Goal: Transaction & Acquisition: Book appointment/travel/reservation

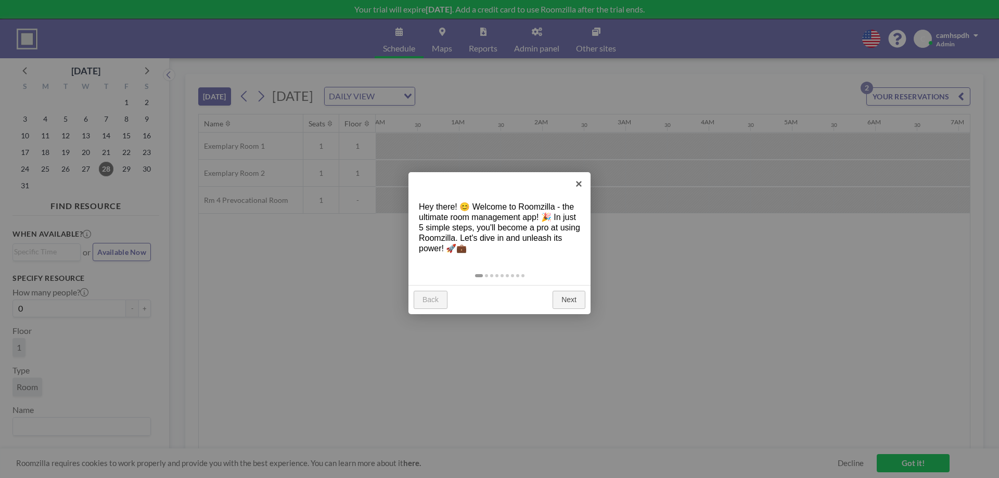
scroll to position [0, 1332]
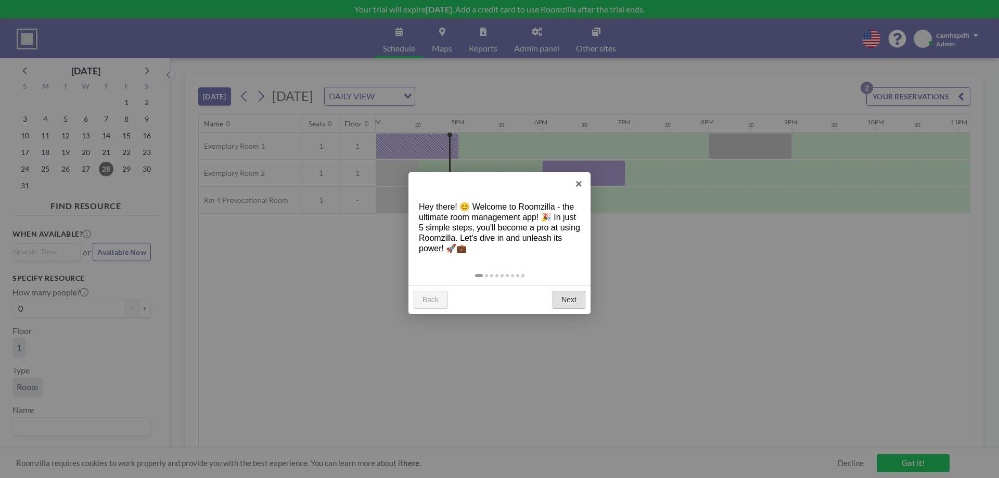
click at [573, 297] on link "Next" at bounding box center [569, 300] width 33 height 19
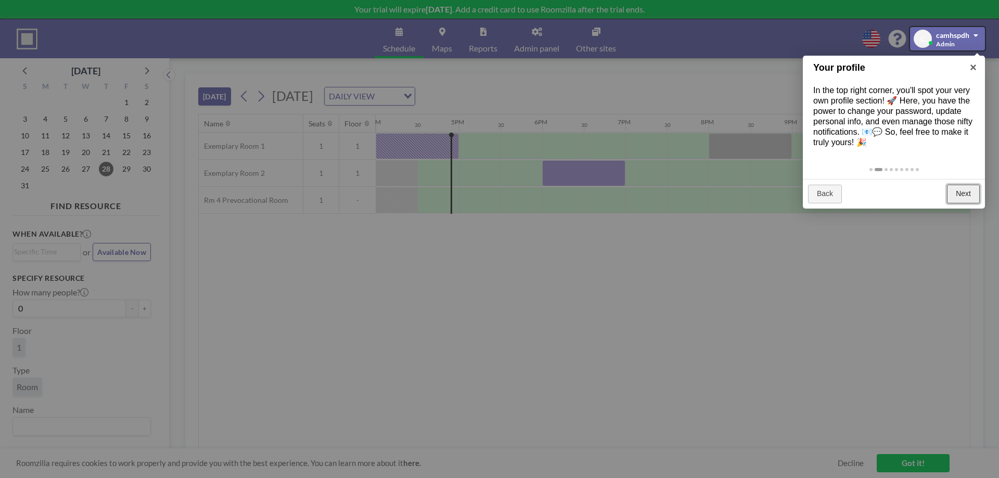
click at [962, 195] on link "Next" at bounding box center [963, 194] width 33 height 19
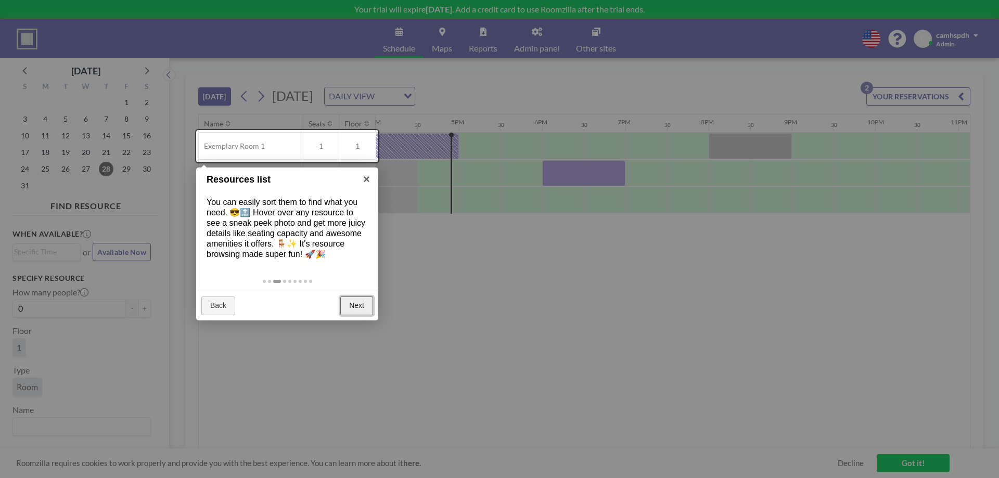
click at [352, 306] on link "Next" at bounding box center [356, 306] width 33 height 19
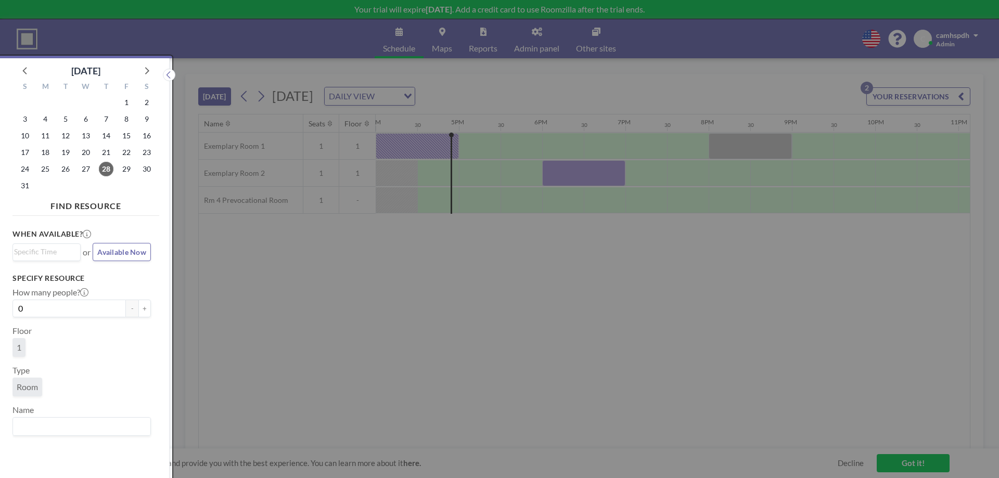
scroll to position [3, 0]
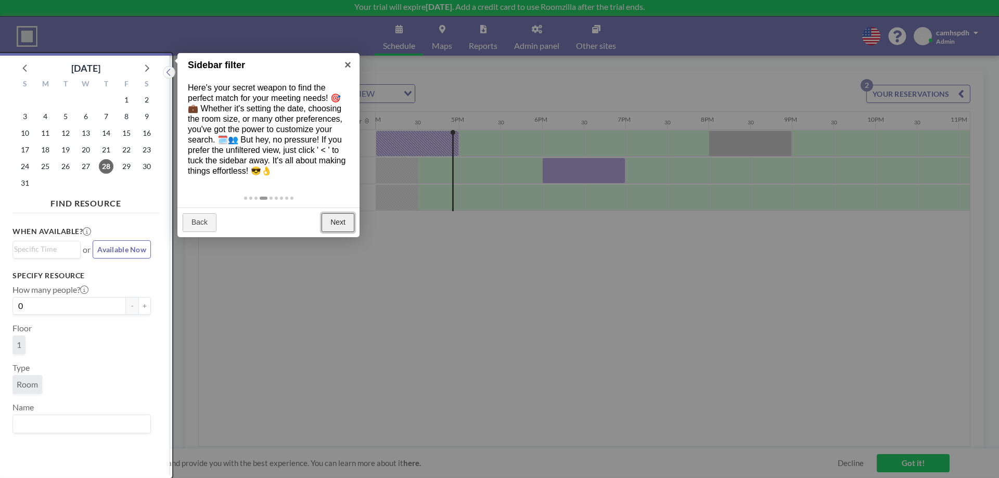
click at [334, 227] on link "Next" at bounding box center [338, 222] width 33 height 19
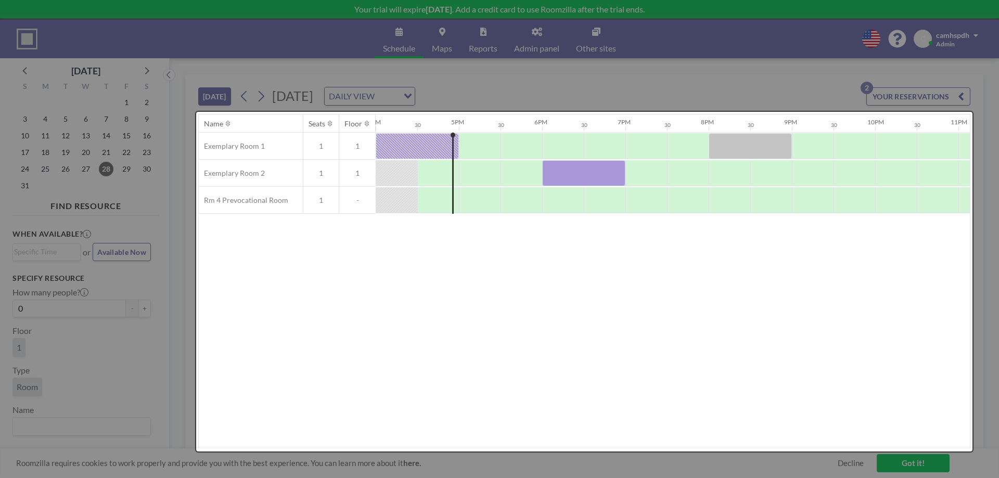
scroll to position [0, 0]
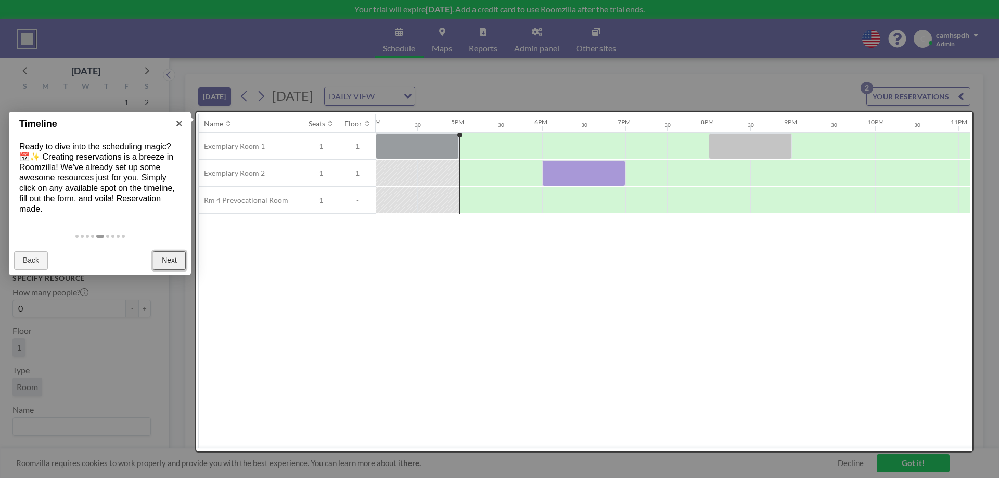
click at [172, 263] on link "Next" at bounding box center [169, 260] width 33 height 19
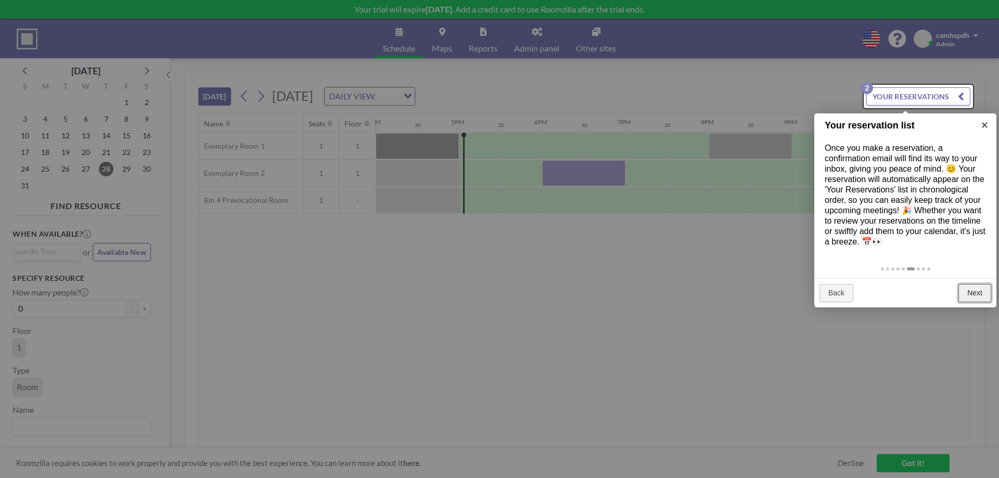
click at [972, 288] on link "Next" at bounding box center [975, 293] width 33 height 19
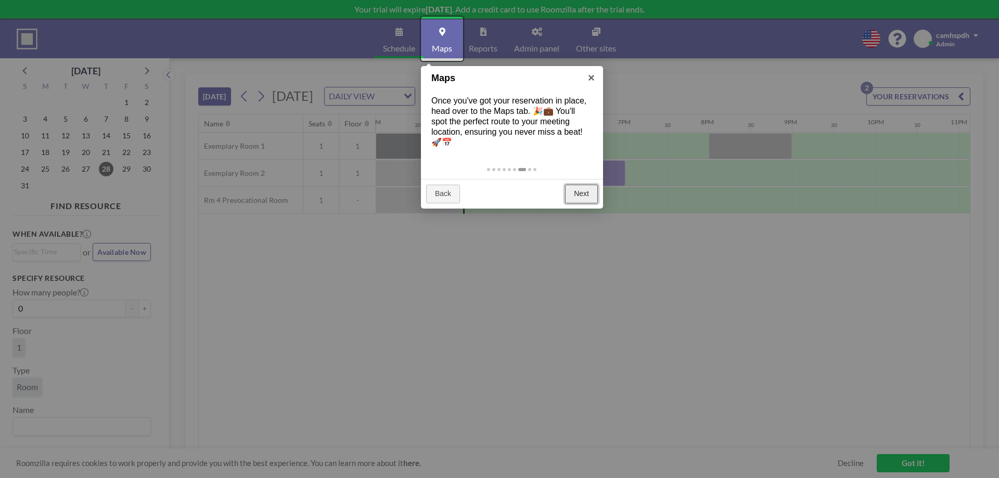
click at [592, 194] on link "Next" at bounding box center [581, 194] width 33 height 19
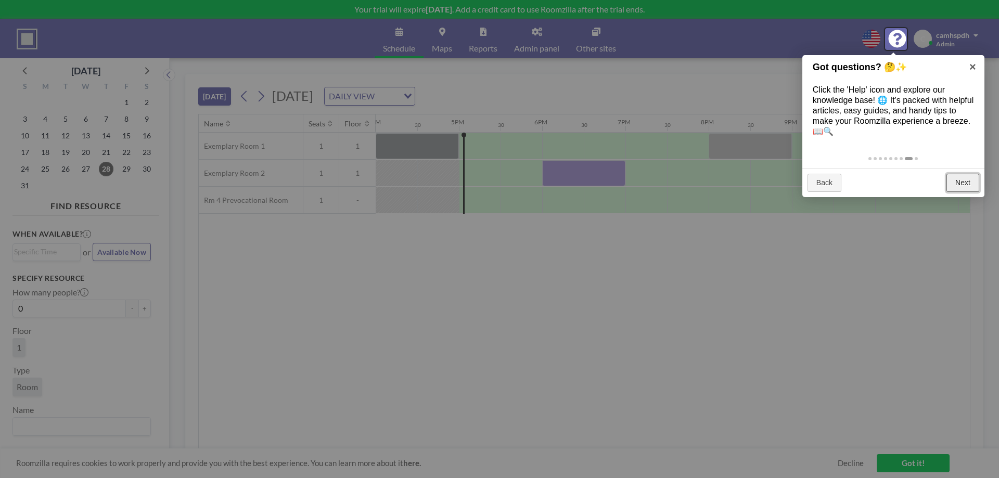
click at [964, 183] on link "Next" at bounding box center [963, 183] width 33 height 19
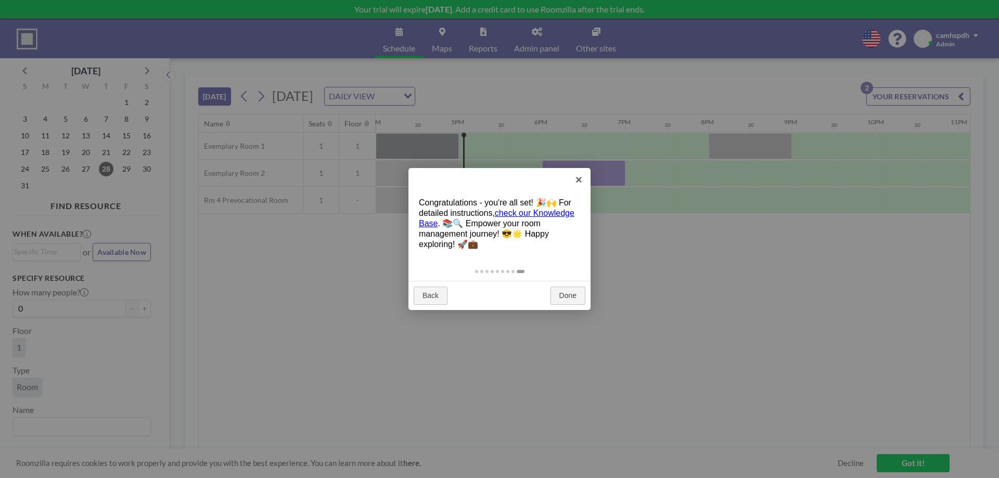
click at [542, 215] on link "check our Knowledge Base" at bounding box center [497, 218] width 156 height 19
click at [562, 301] on link "Done" at bounding box center [568, 296] width 35 height 19
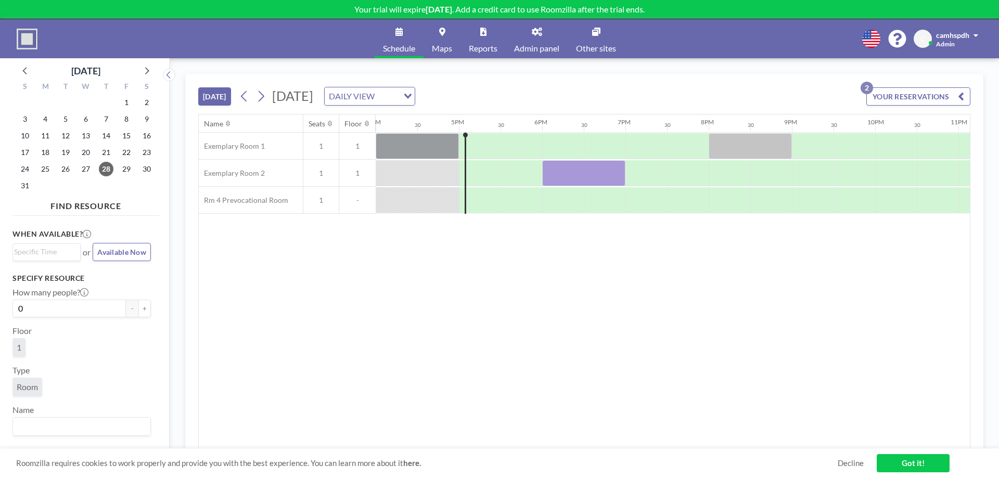
click at [320, 202] on span "1" at bounding box center [320, 200] width 35 height 9
click at [235, 242] on div "Name Seats Floor 12AM 30 1AM 30 2AM 30 3AM 30 4AM 30 5AM 30 6AM 30 7AM 30 8AM 3…" at bounding box center [584, 282] width 771 height 335
click at [234, 213] on div "Rm 4 Prevocational Room 1 -" at bounding box center [287, 200] width 177 height 27
click at [524, 41] on link "Admin panel" at bounding box center [537, 38] width 62 height 39
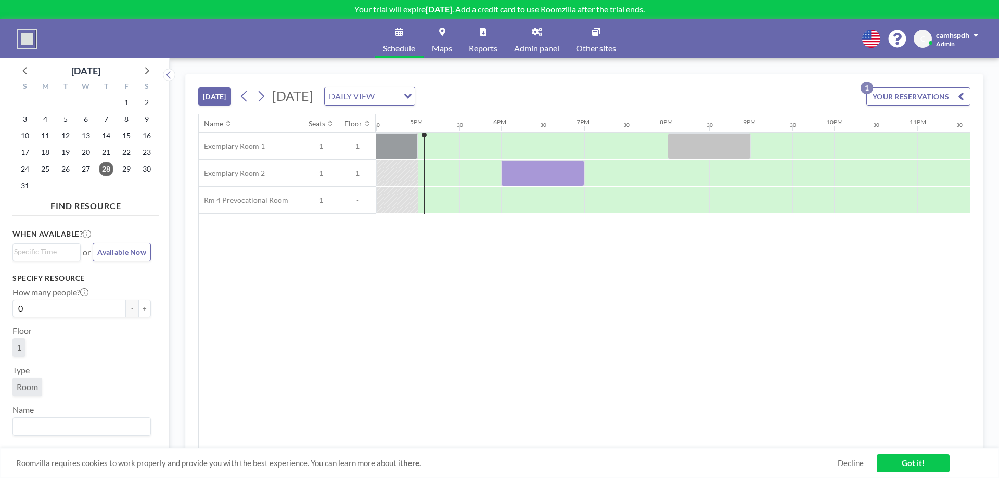
scroll to position [0, 1374]
click at [478, 125] on li "WEEKLY VIEW" at bounding box center [481, 129] width 89 height 15
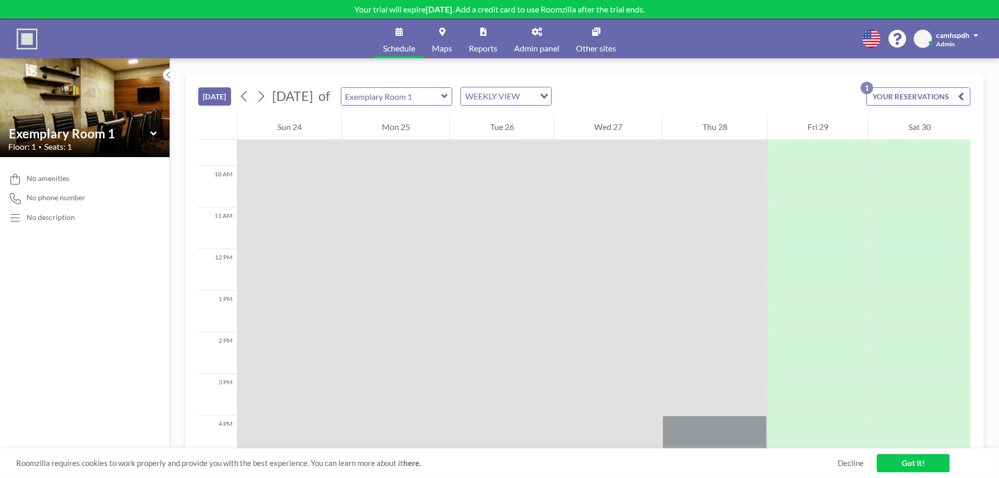
scroll to position [628, 0]
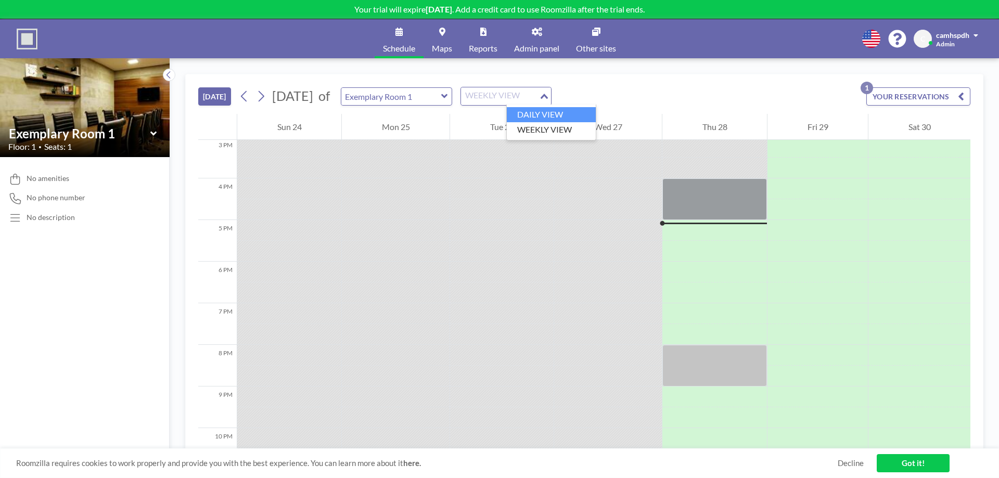
click at [536, 120] on li "DAILY VIEW" at bounding box center [551, 114] width 89 height 15
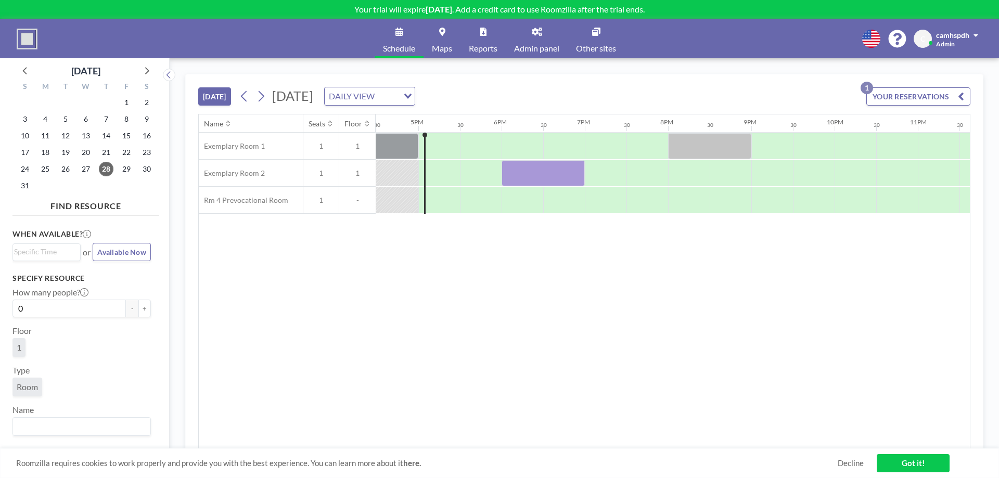
scroll to position [0, 1374]
click at [121, 168] on span "29" at bounding box center [126, 169] width 15 height 15
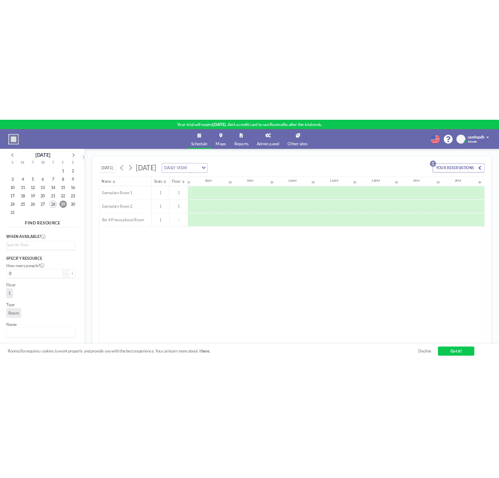
scroll to position [0, 625]
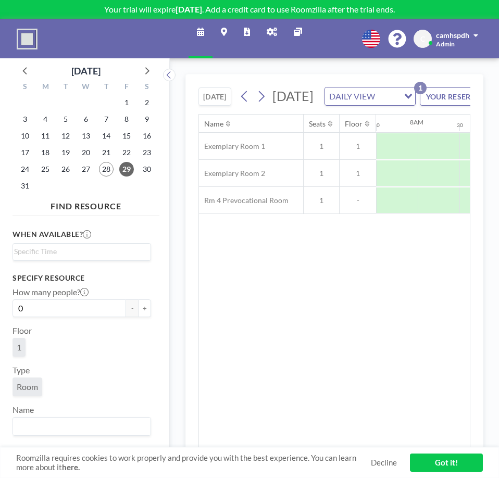
click at [420, 461] on link "Got it!" at bounding box center [446, 462] width 73 height 18
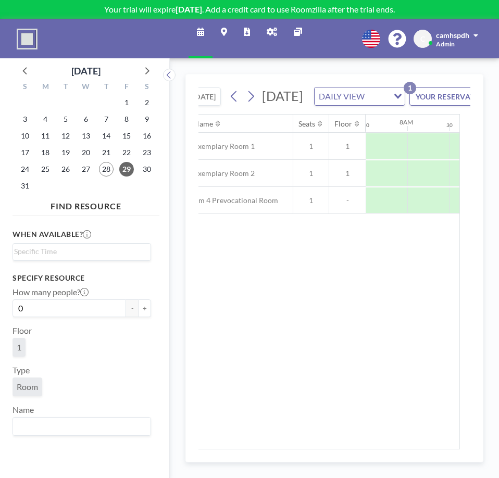
scroll to position [0, 0]
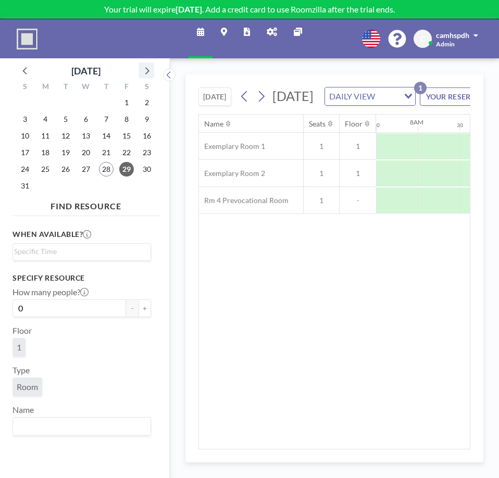
click at [148, 74] on icon at bounding box center [146, 71] width 14 height 14
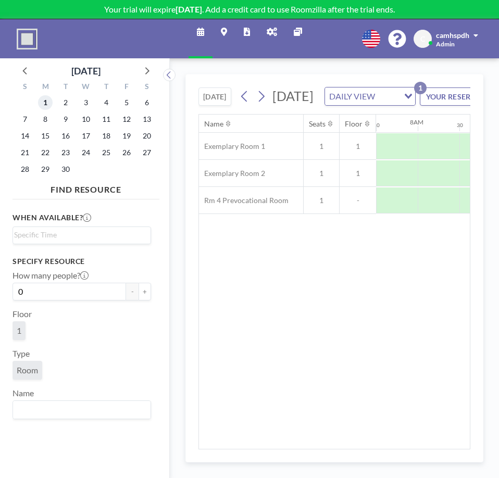
click at [47, 99] on span "1" at bounding box center [45, 102] width 15 height 15
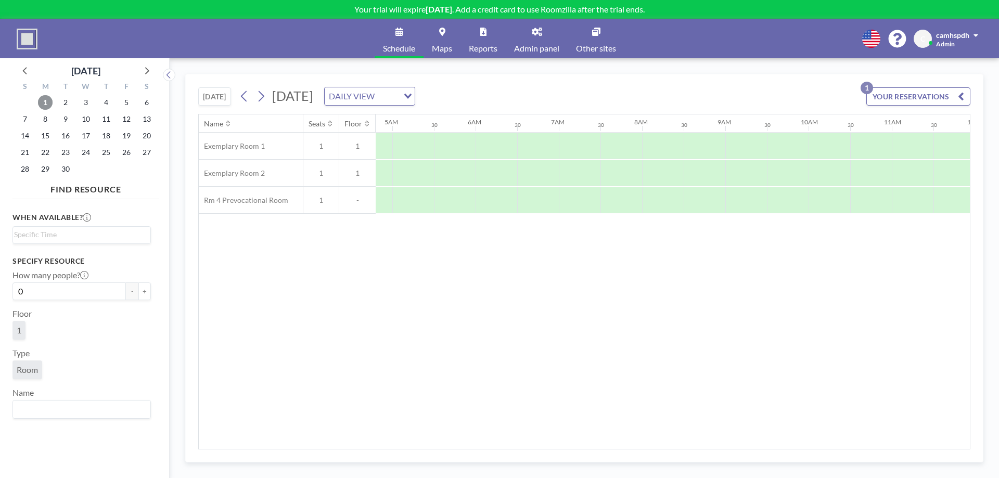
scroll to position [0, 398]
drag, startPoint x: 495, startPoint y: 450, endPoint x: 425, endPoint y: 439, distance: 71.0
click at [425, 439] on div "TODAY Monday, September 1, 2025 DAILY VIEW Loading... YOUR RESERVATIONS 1 Name …" at bounding box center [584, 268] width 798 height 389
click at [643, 200] on div at bounding box center [636, 200] width 42 height 26
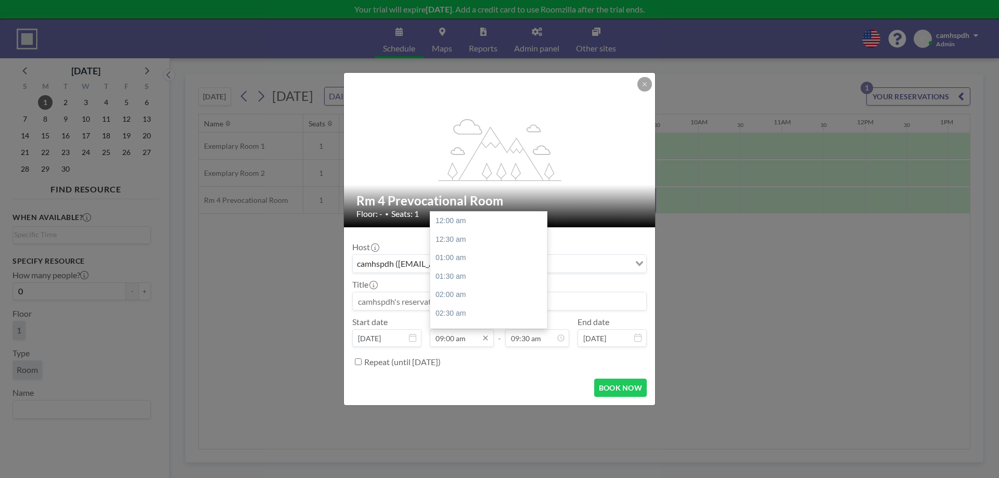
scroll to position [334, 0]
click at [646, 85] on icon at bounding box center [645, 84] width 4 height 4
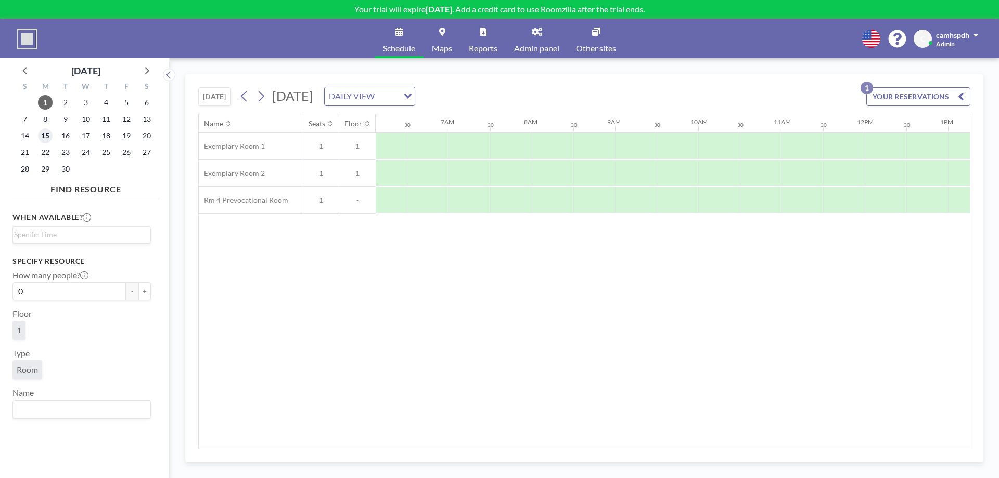
click at [45, 134] on span "15" at bounding box center [45, 136] width 15 height 15
click at [506, 196] on div at bounding box center [522, 200] width 42 height 26
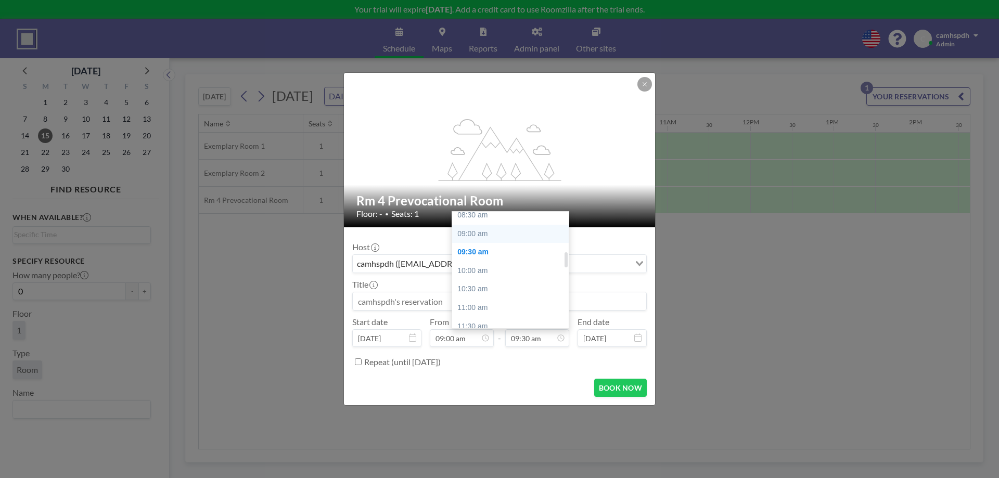
scroll to position [302, 0]
click at [483, 256] on div "09:00 am" at bounding box center [510, 253] width 117 height 19
click at [531, 344] on input "09:00 am" at bounding box center [537, 338] width 64 height 18
click at [494, 271] on div "10:30 am" at bounding box center [510, 276] width 117 height 19
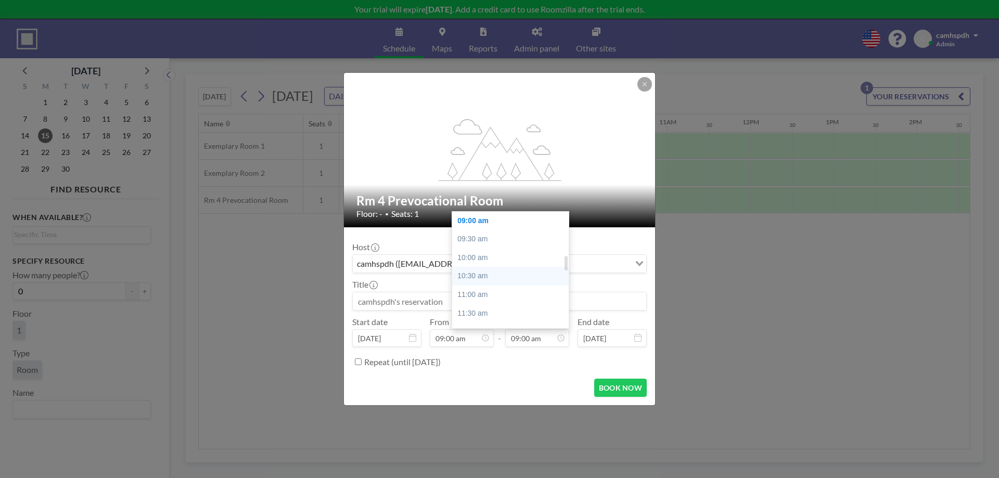
type input "10:30 am"
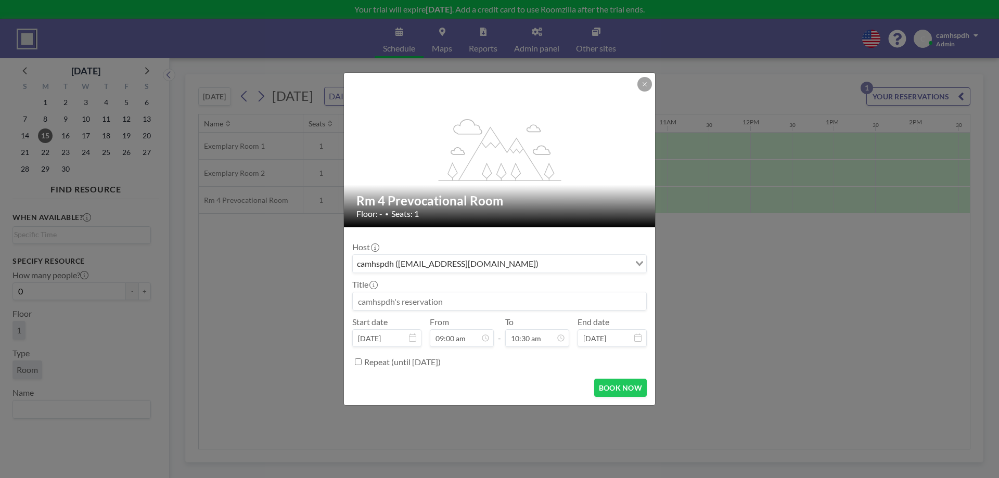
scroll to position [389, 0]
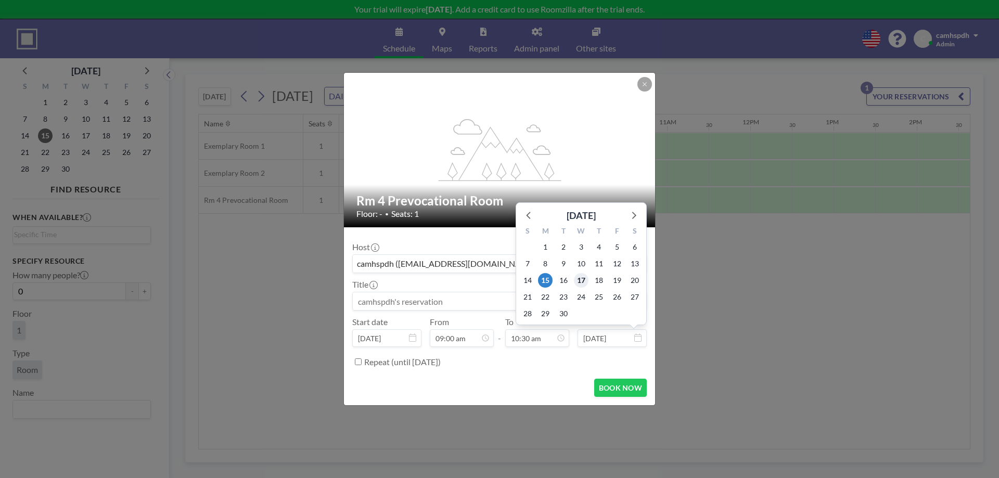
click at [583, 284] on span "17" at bounding box center [581, 280] width 15 height 15
click at [614, 336] on input "Sep 17, 2025" at bounding box center [612, 338] width 69 height 18
click at [543, 281] on span "15" at bounding box center [545, 280] width 15 height 15
type input "Sep 15, 2025"
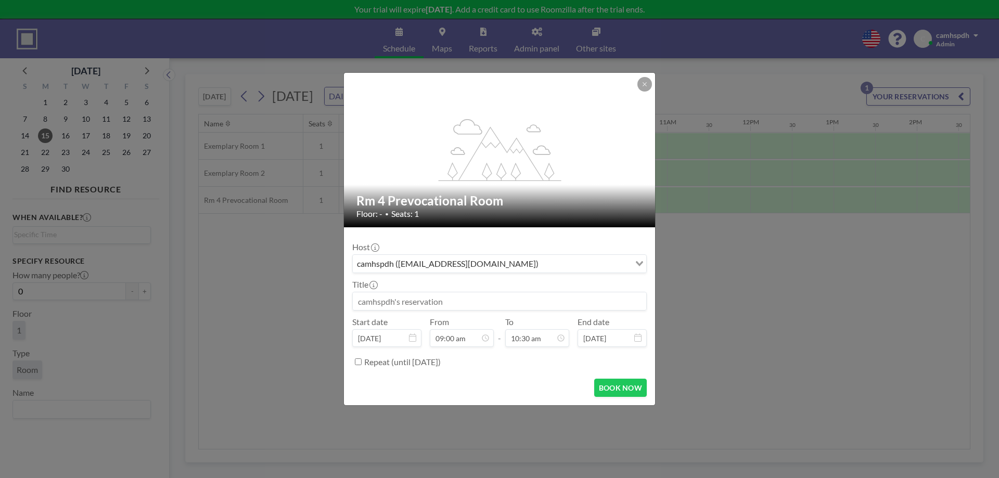
scroll to position [334, 0]
click at [385, 363] on label "Repeat (until February 24, 2026)" at bounding box center [402, 362] width 77 height 10
click at [362, 363] on input "Repeat (until February 24, 2026)" at bounding box center [358, 362] width 7 height 7
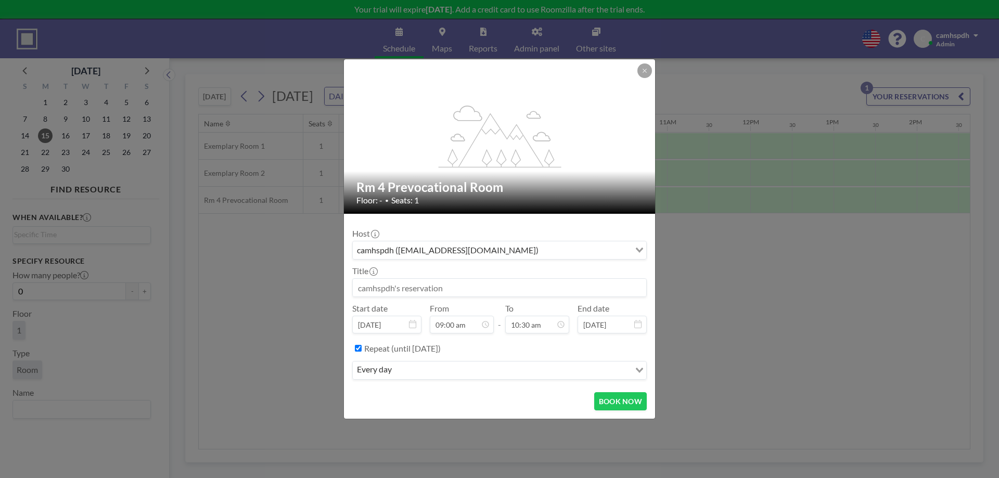
click at [428, 367] on input "Search for option" at bounding box center [512, 371] width 234 height 14
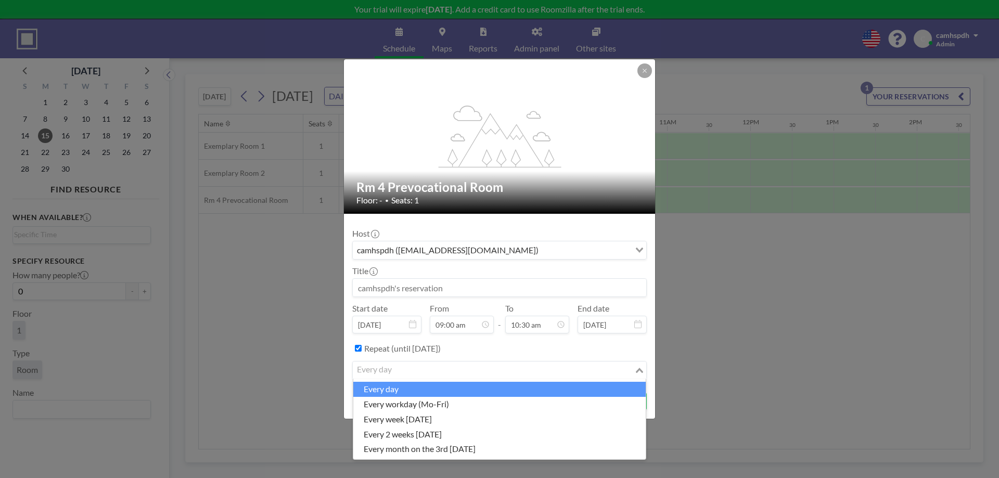
click at [427, 367] on input "Search for option" at bounding box center [494, 371] width 280 height 14
click at [428, 346] on label "Repeat (until February 24, 2026)" at bounding box center [402, 349] width 77 height 10
click at [362, 346] on input "Repeat (until February 24, 2026)" at bounding box center [358, 348] width 7 height 7
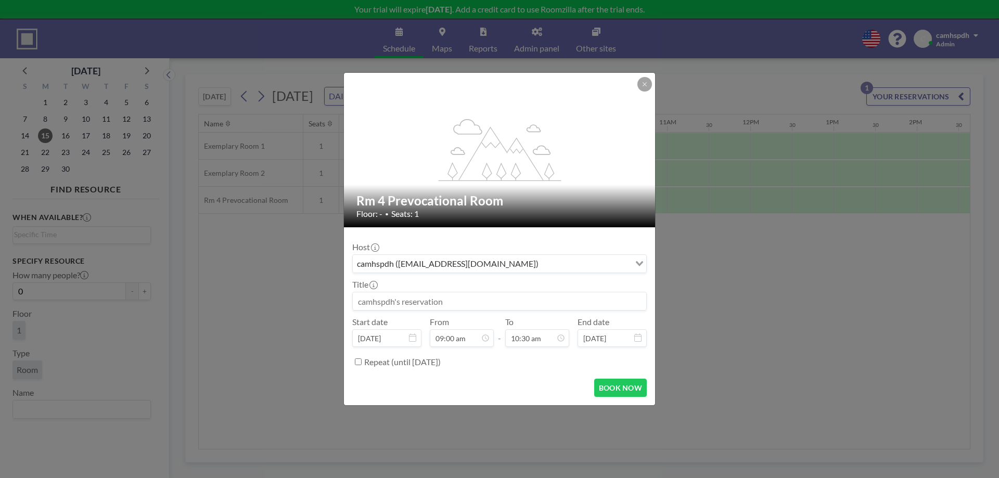
click at [391, 360] on label "Repeat (until February 24, 2026)" at bounding box center [402, 362] width 77 height 10
click at [362, 360] on input "Repeat (until February 24, 2026)" at bounding box center [358, 362] width 7 height 7
checkbox input "true"
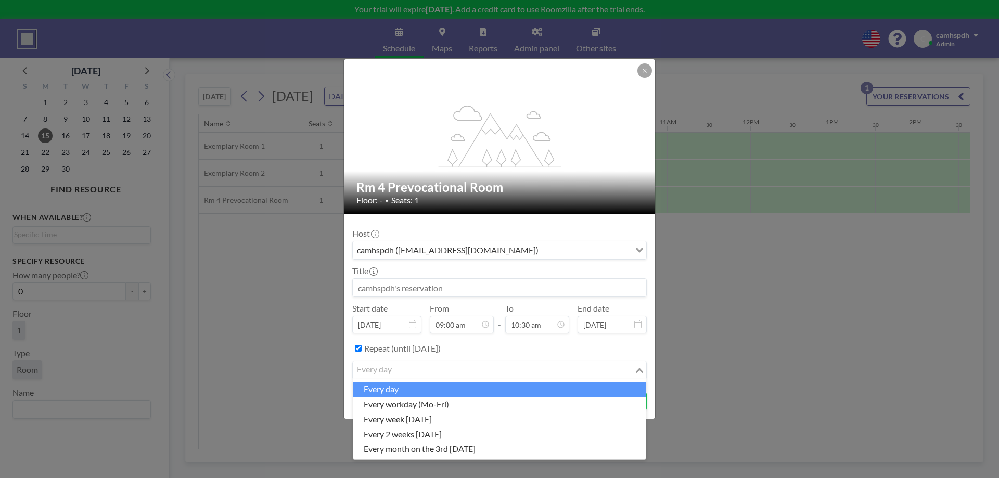
click at [473, 372] on input "Search for option" at bounding box center [494, 371] width 280 height 14
click at [417, 392] on li "every day" at bounding box center [499, 389] width 293 height 15
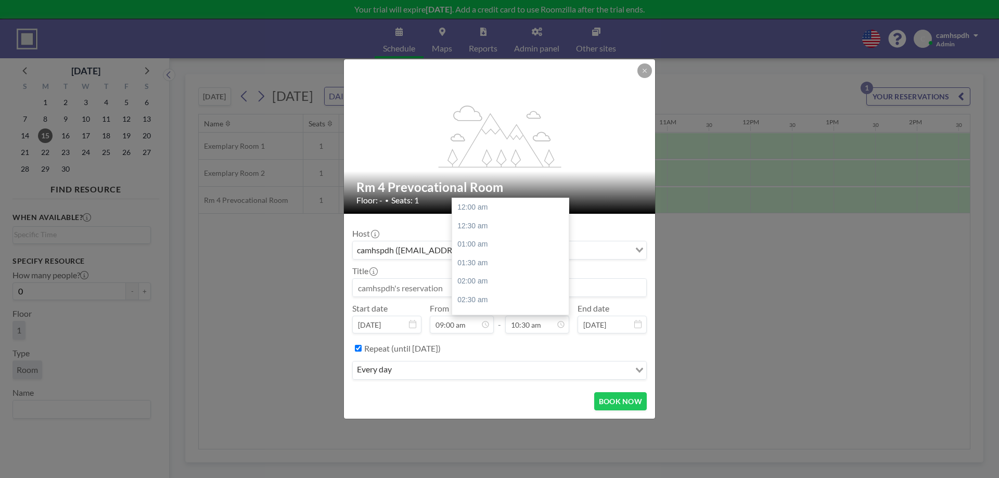
scroll to position [389, 0]
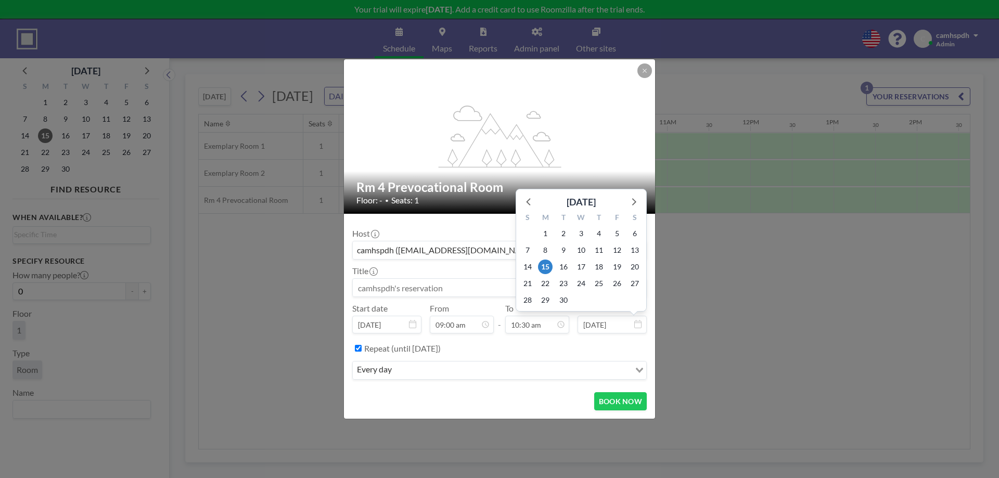
click at [603, 324] on input "Sep 15, 2025" at bounding box center [612, 325] width 69 height 18
click at [580, 268] on span "17" at bounding box center [581, 267] width 15 height 15
type input "Sep 17, 2025"
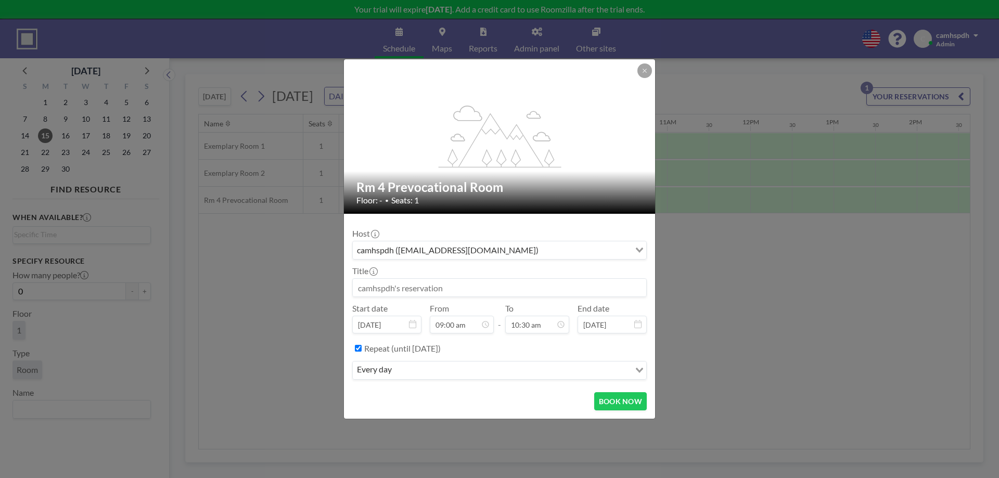
click at [486, 289] on input at bounding box center [500, 288] width 294 height 18
drag, startPoint x: 461, startPoint y: 288, endPoint x: 436, endPoint y: 288, distance: 25.0
click at [436, 288] on input at bounding box center [500, 288] width 294 height 18
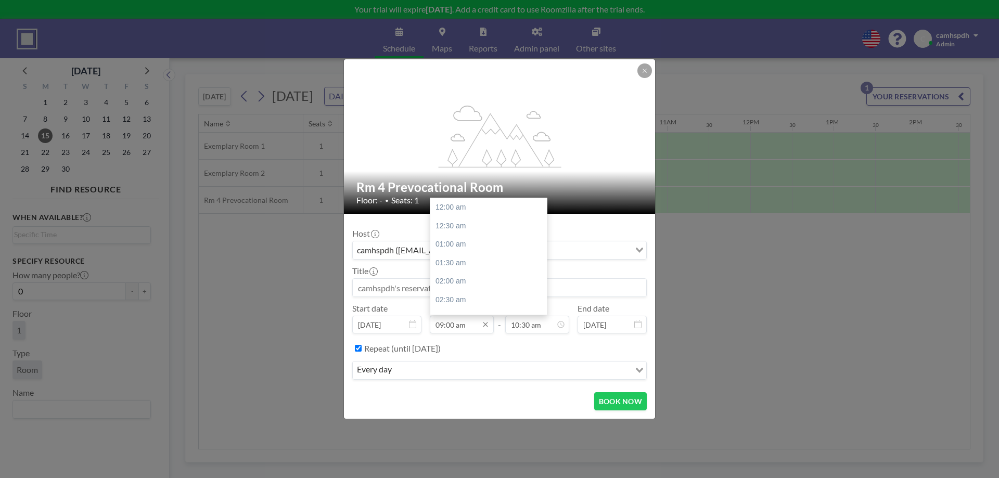
scroll to position [334, 0]
type input "Obs group by N"
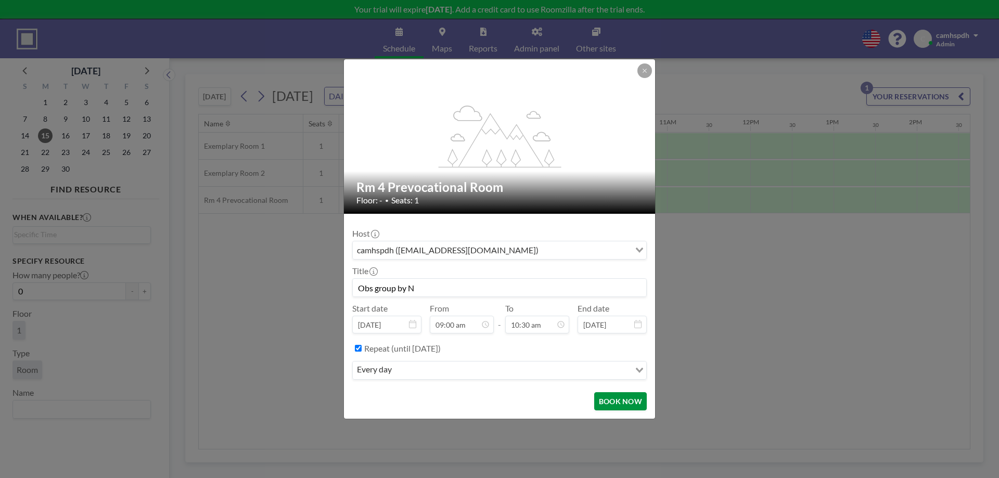
click at [634, 401] on button "BOOK NOW" at bounding box center [620, 401] width 53 height 18
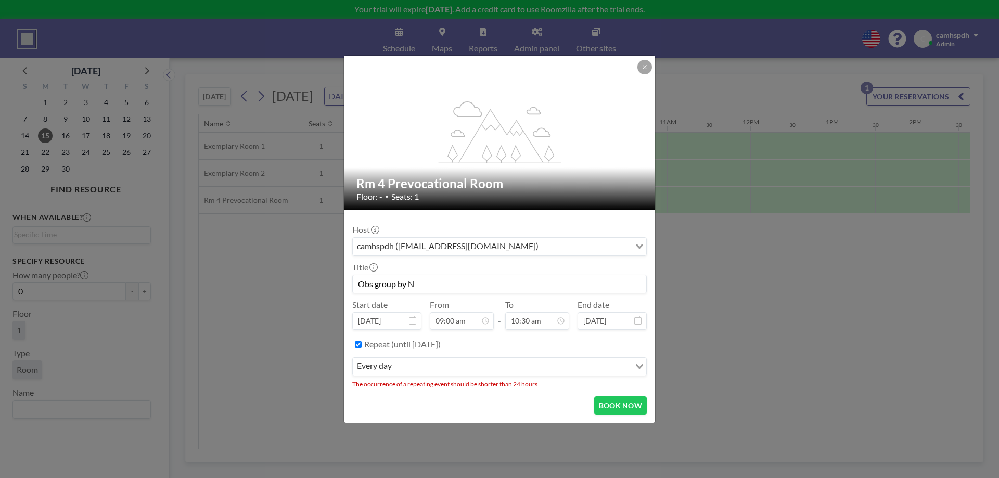
scroll to position [0, 0]
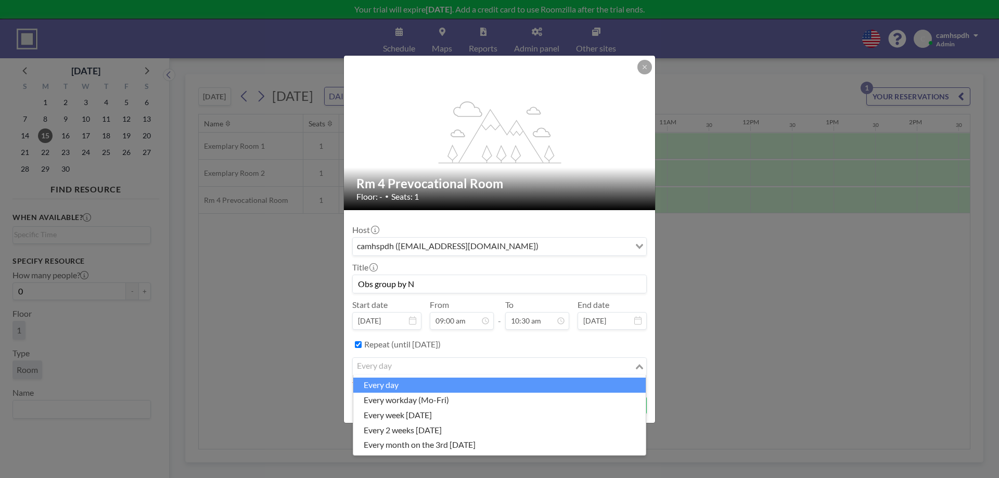
click at [487, 372] on input "Search for option" at bounding box center [494, 367] width 280 height 14
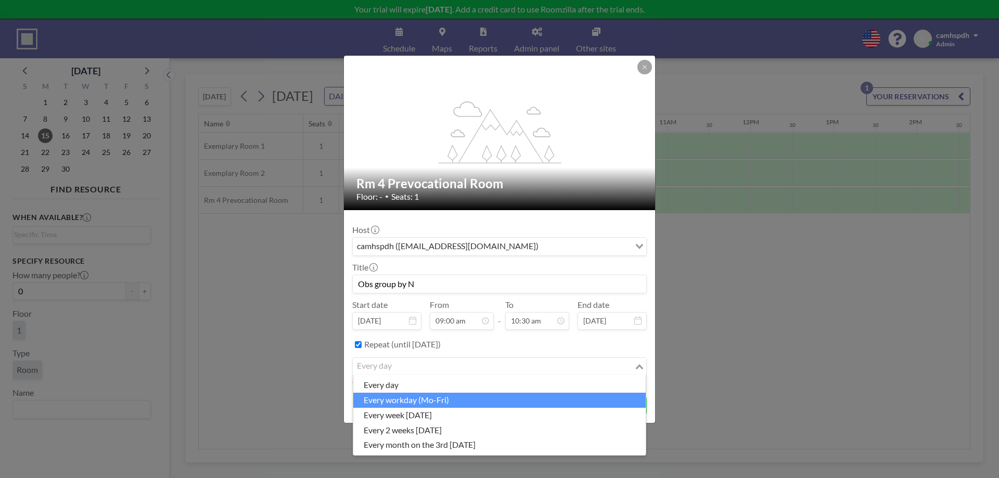
click at [428, 397] on li "every workday (Mo-Fri)" at bounding box center [499, 400] width 293 height 15
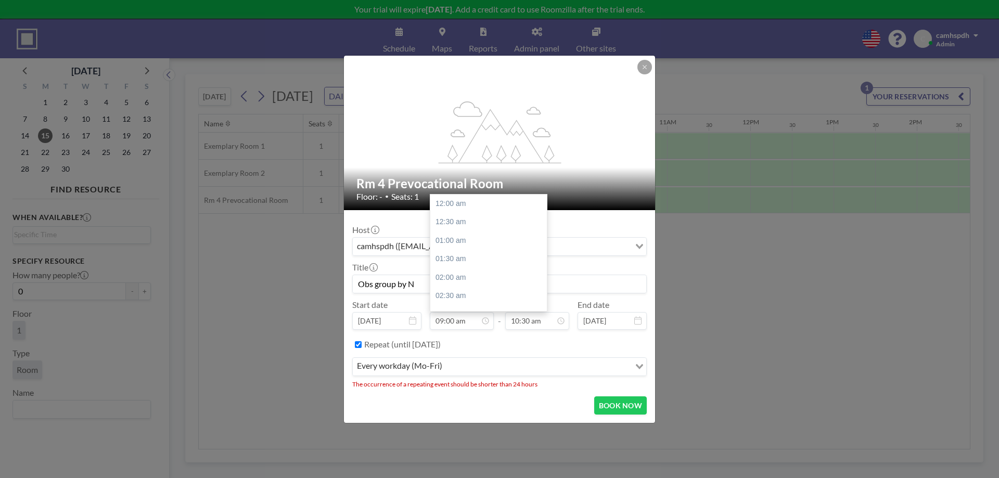
scroll to position [334, 0]
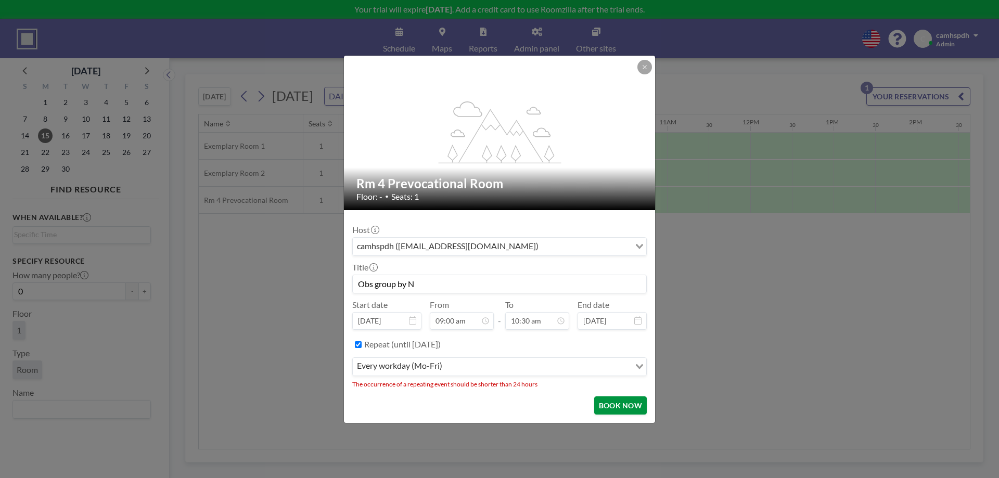
click at [633, 403] on button "BOOK NOW" at bounding box center [620, 406] width 53 height 18
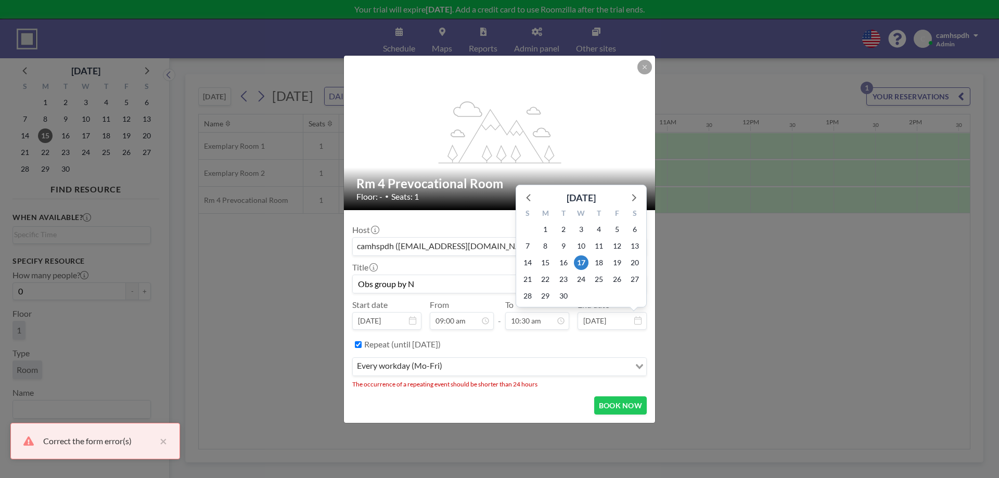
scroll to position [389, 0]
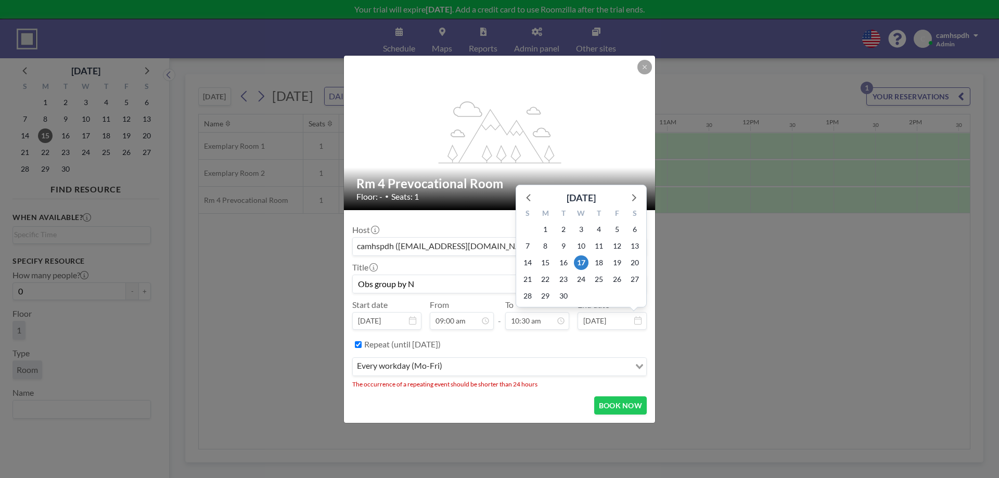
click at [555, 349] on div "Repeat (until February 24, 2026)" at bounding box center [505, 344] width 283 height 17
click at [482, 222] on div "Host camhspdh (camhspdh@gmail.com) Loading... Title Obs group by N Start date S…" at bounding box center [499, 300] width 295 height 162
click at [578, 345] on div "Repeat (until February 24, 2026)" at bounding box center [505, 344] width 283 height 17
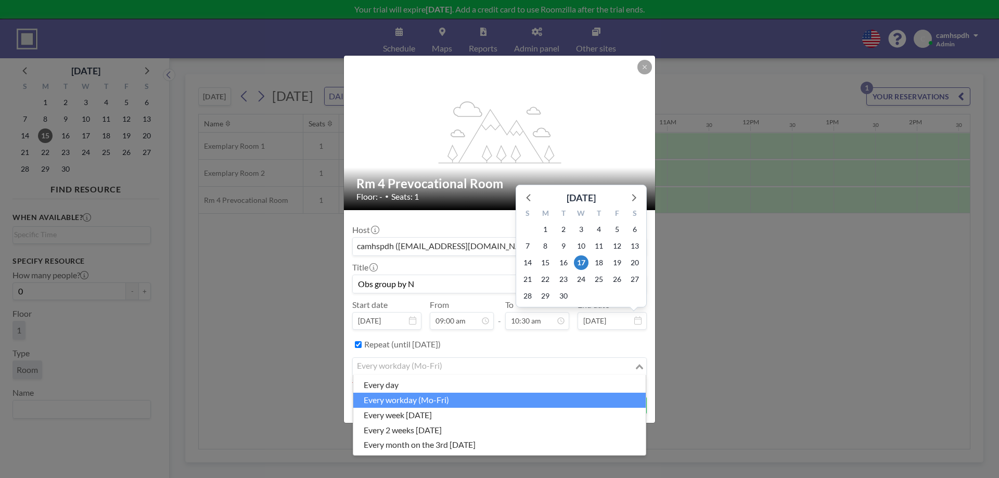
click at [459, 398] on li "every workday (Mo-Fri)" at bounding box center [499, 400] width 293 height 15
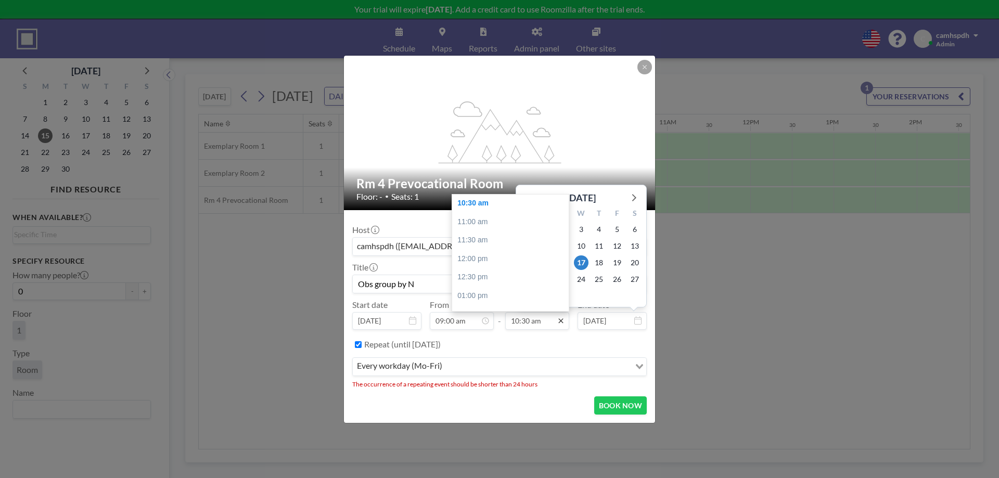
click at [558, 321] on icon at bounding box center [561, 321] width 8 height 8
click at [495, 222] on div "11:00 am" at bounding box center [510, 222] width 117 height 19
type input "11:00 am"
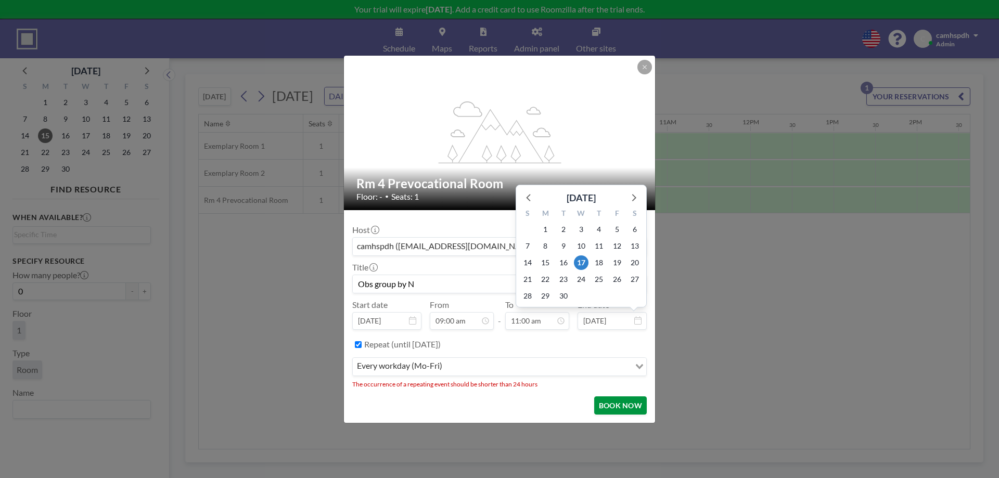
click at [616, 407] on button "BOOK NOW" at bounding box center [620, 406] width 53 height 18
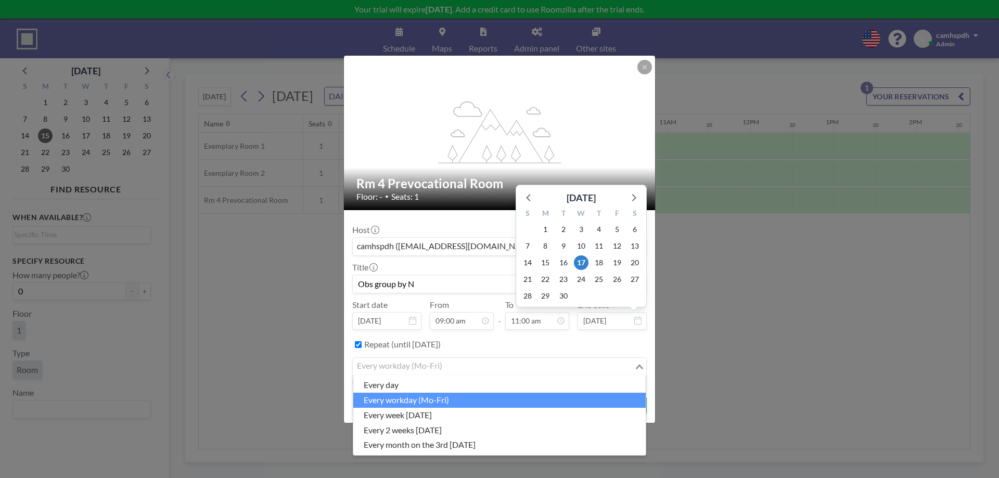
click at [519, 369] on input "Search for option" at bounding box center [494, 367] width 280 height 14
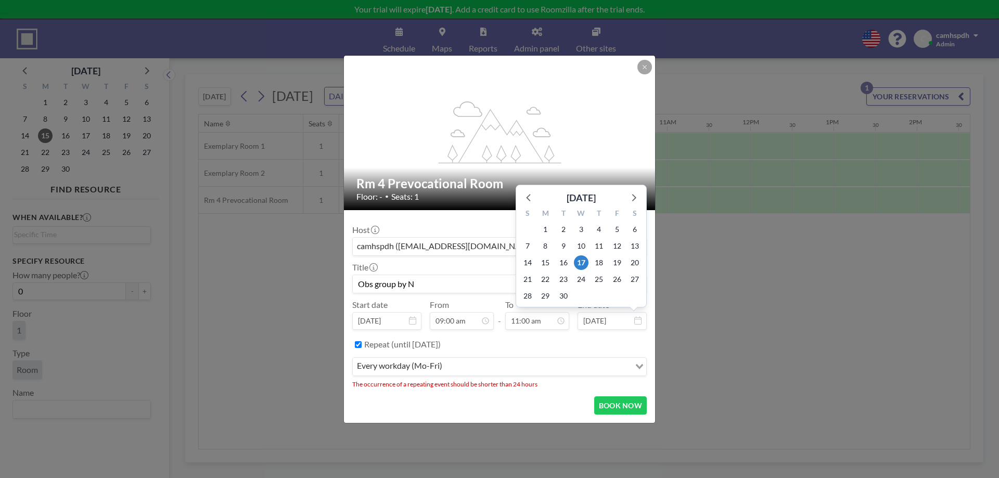
click at [579, 345] on div "Repeat (until February 24, 2026)" at bounding box center [505, 344] width 283 height 17
click at [597, 321] on input "Sep 17, 2025" at bounding box center [612, 321] width 69 height 18
click at [546, 263] on span "15" at bounding box center [545, 263] width 15 height 15
type input "Sep 15, 2025"
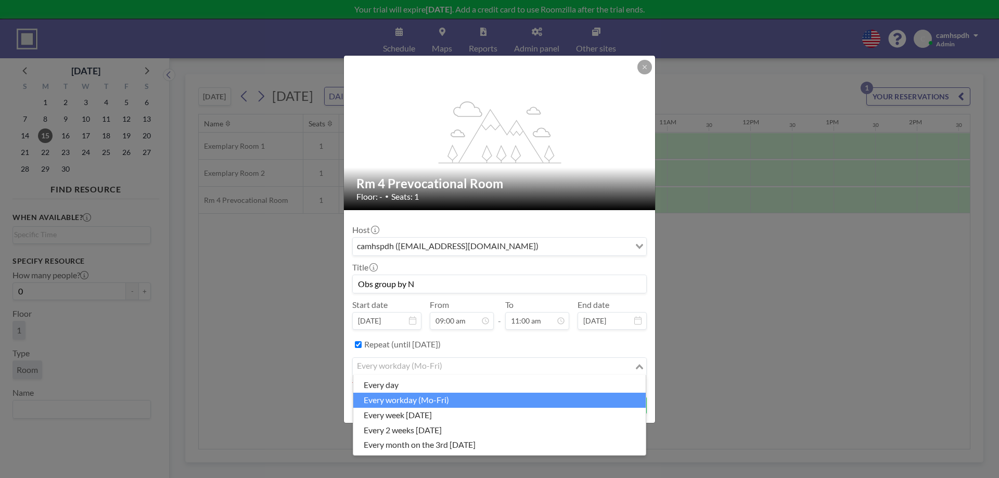
click at [634, 372] on div "every workday (Mo-Fri) Loading..." at bounding box center [500, 367] width 294 height 18
click at [628, 370] on input "Search for option" at bounding box center [494, 367] width 280 height 14
click at [528, 406] on li "every workday (Mo-Fri)" at bounding box center [499, 400] width 293 height 15
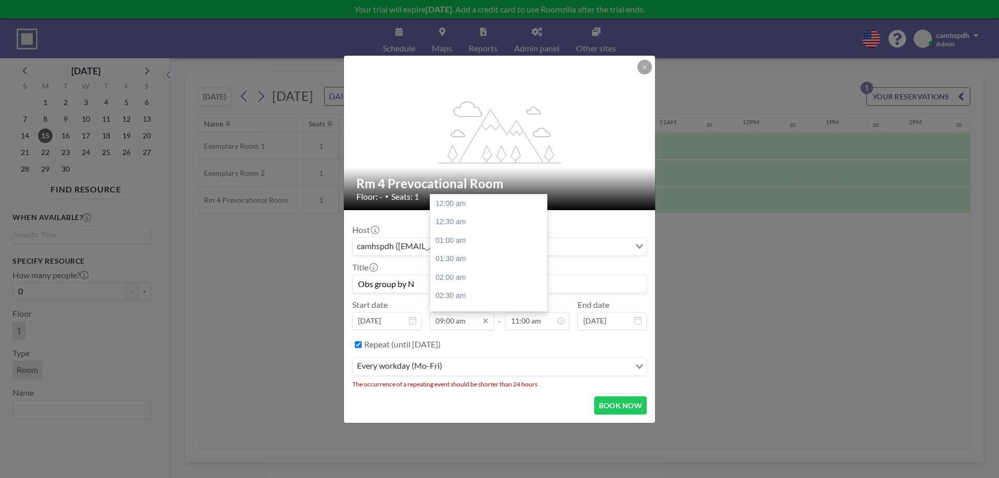
scroll to position [334, 0]
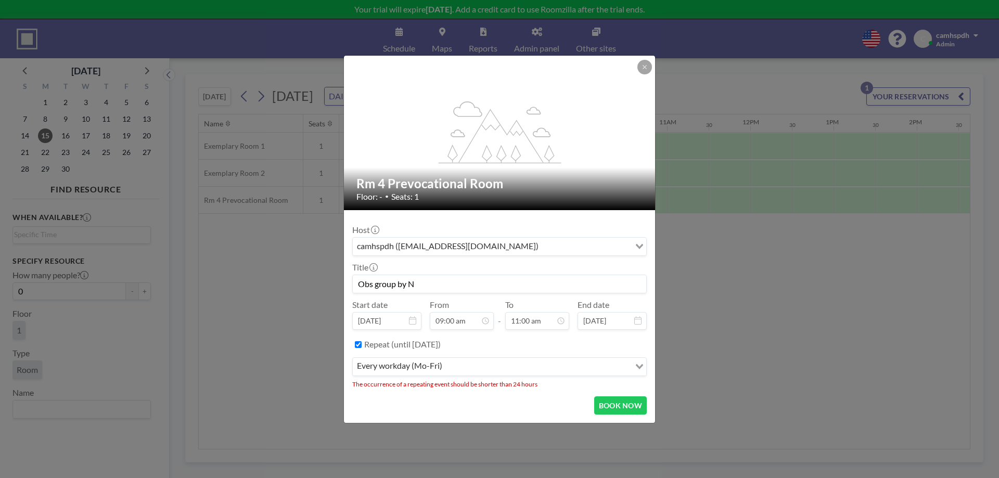
click at [509, 366] on input "Search for option" at bounding box center [538, 367] width 184 height 14
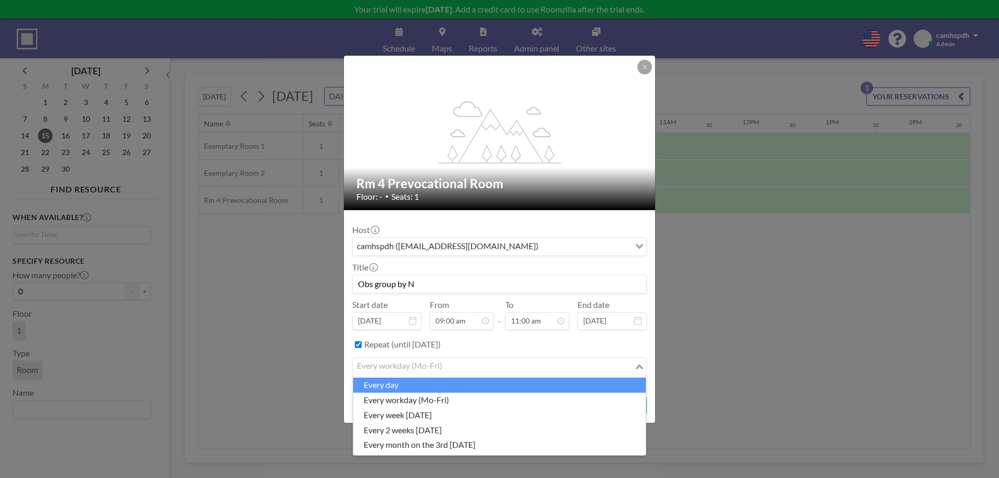
click at [469, 374] on div "every workday (Mo-Fri) Loading..." at bounding box center [500, 367] width 294 height 18
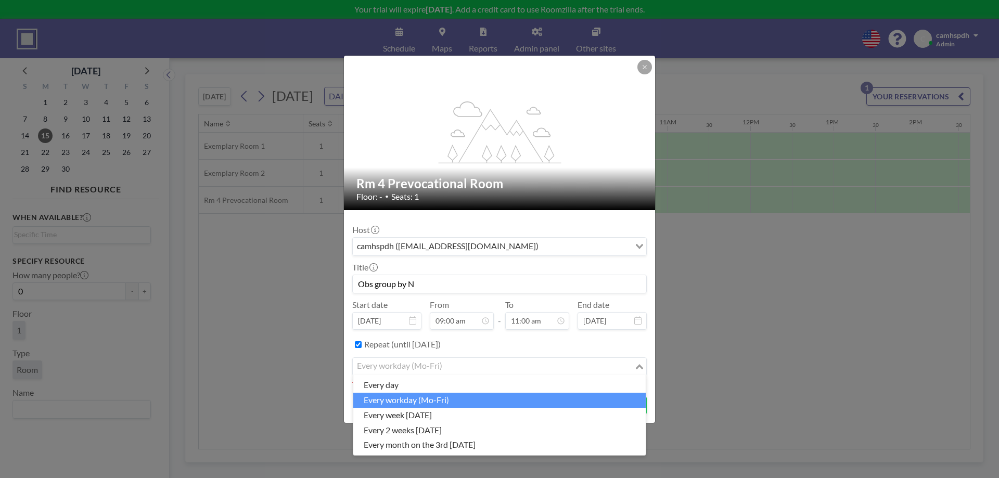
click at [473, 367] on input "Search for option" at bounding box center [494, 367] width 280 height 14
click at [441, 343] on label "Repeat (until February 24, 2026)" at bounding box center [402, 344] width 77 height 10
click at [362, 343] on input "Repeat (until February 24, 2026)" at bounding box center [358, 344] width 7 height 7
checkbox input "false"
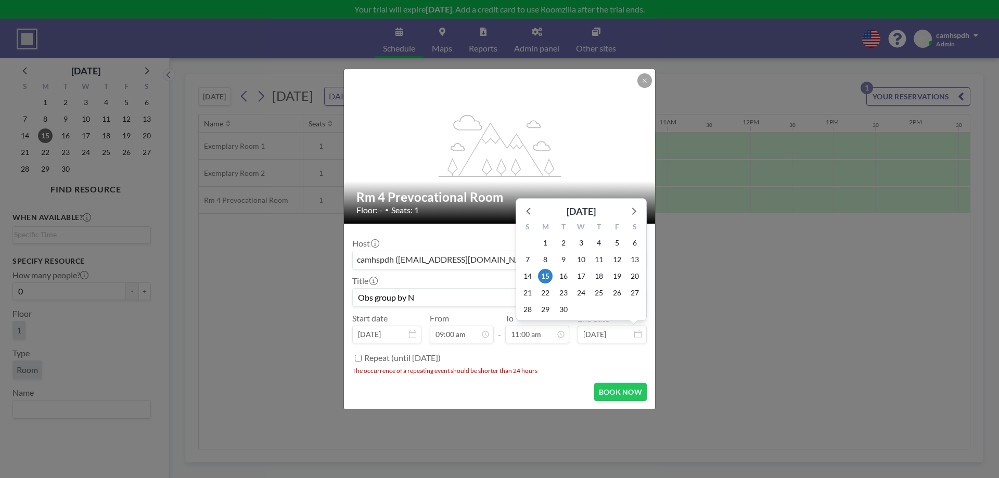
click at [615, 338] on input "Sep 15, 2025" at bounding box center [612, 335] width 69 height 18
click at [583, 275] on span "17" at bounding box center [581, 276] width 15 height 15
type input "Sep 17, 2025"
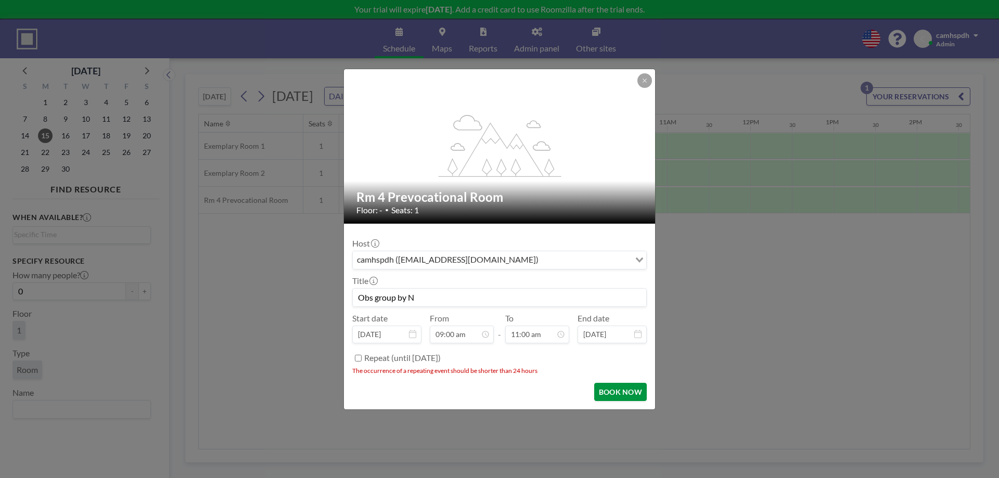
click at [620, 392] on button "BOOK NOW" at bounding box center [620, 392] width 53 height 18
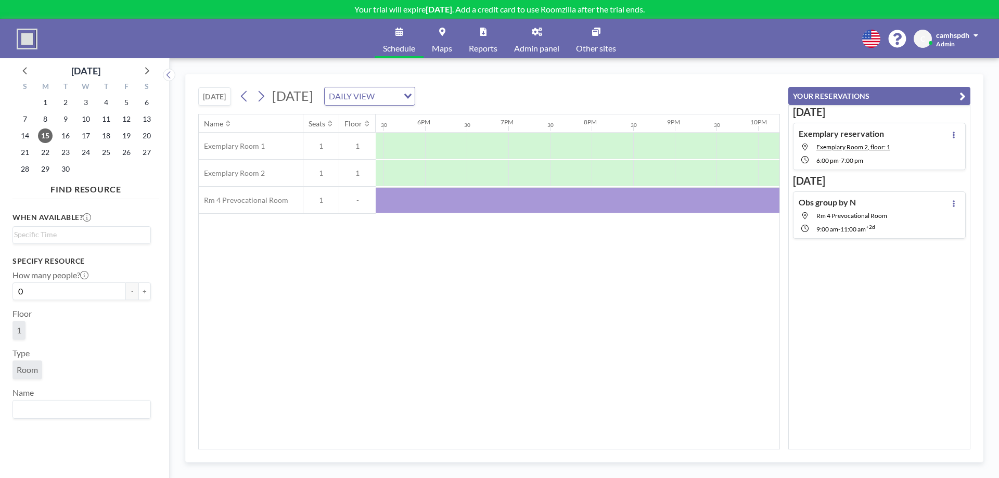
scroll to position [0, 1595]
click at [69, 134] on span "16" at bounding box center [65, 136] width 15 height 15
click at [45, 135] on span "15" at bounding box center [45, 136] width 15 height 15
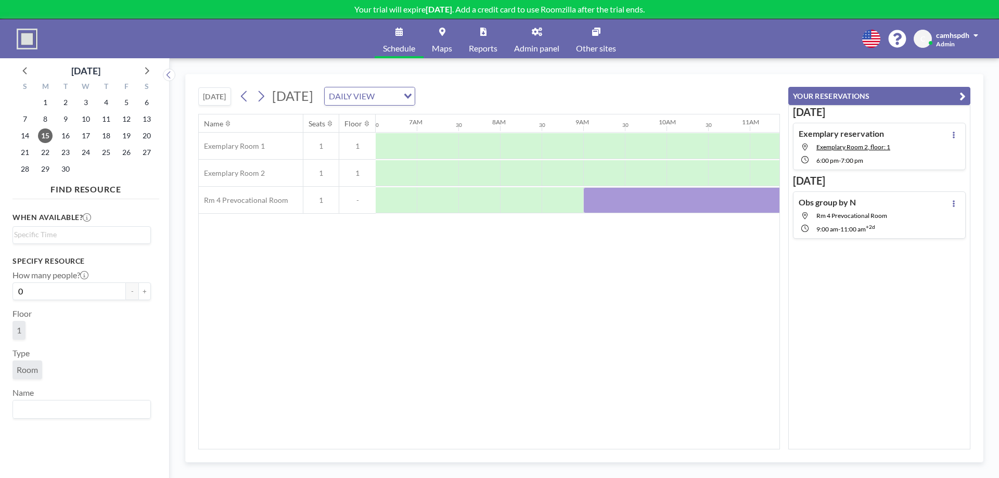
scroll to position [0, 0]
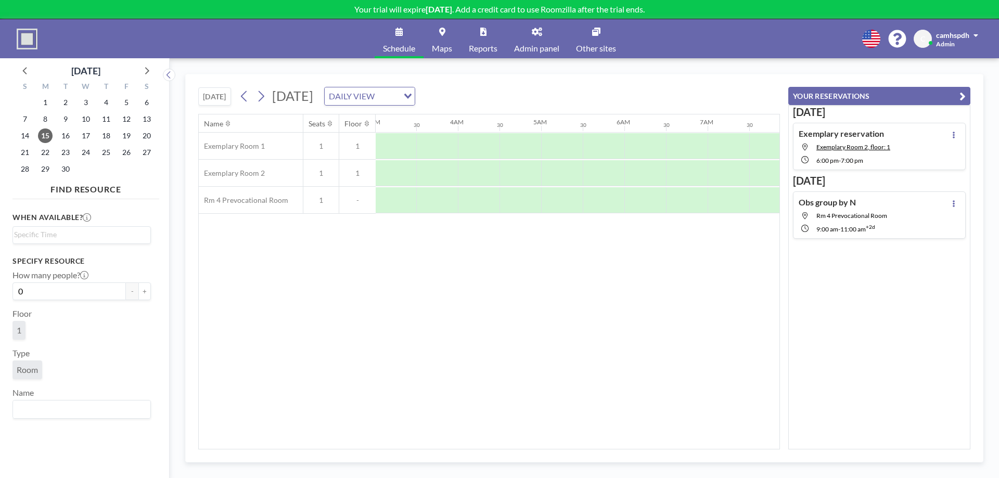
click at [866, 212] on span "Rm 4 Prevocational Room" at bounding box center [852, 216] width 71 height 8
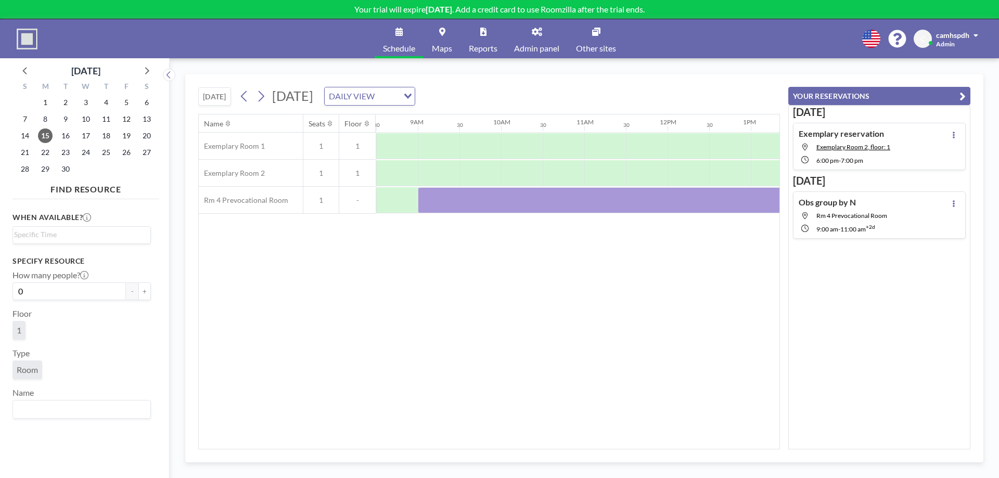
scroll to position [0, 708]
click at [957, 203] on button at bounding box center [954, 203] width 12 height 12
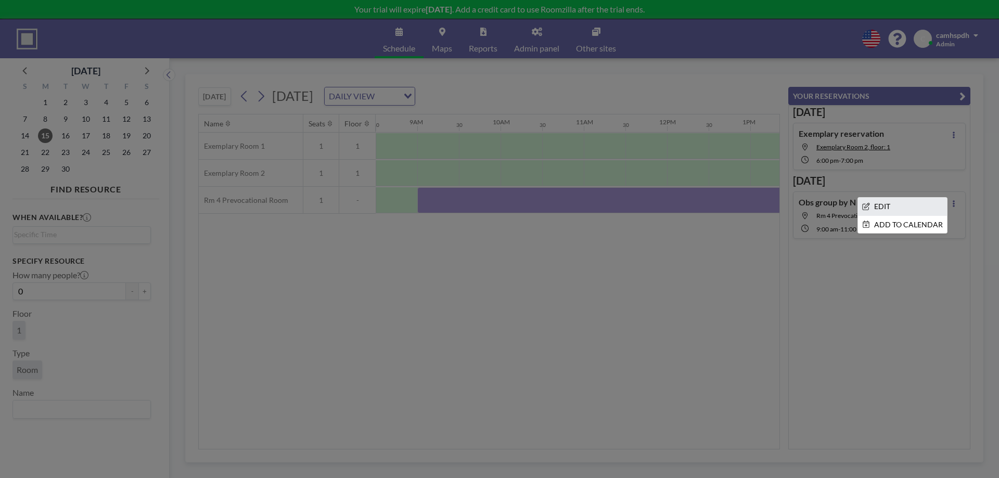
click at [902, 204] on li "EDIT" at bounding box center [902, 207] width 89 height 18
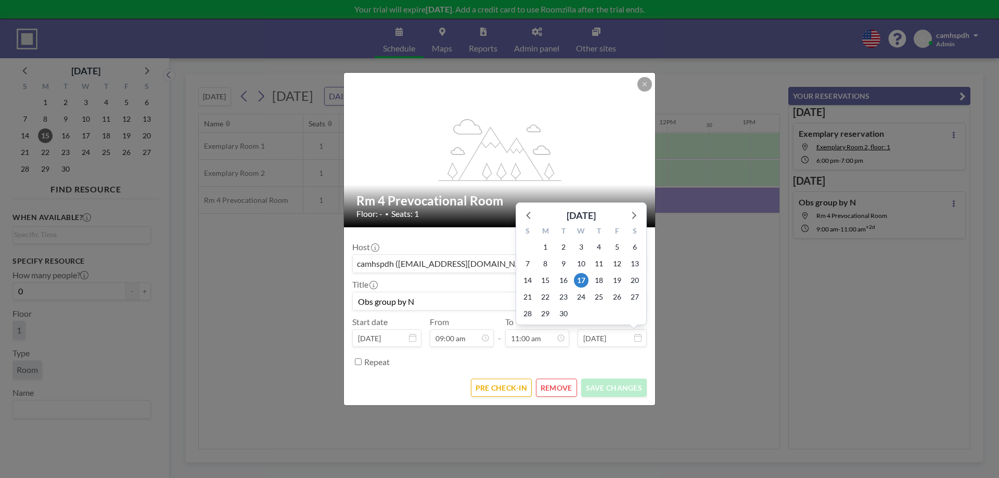
click at [631, 338] on input "Sep 17, 2025" at bounding box center [612, 338] width 69 height 18
click at [548, 278] on span "15" at bounding box center [545, 280] width 15 height 15
type input "Sep 15, 2025"
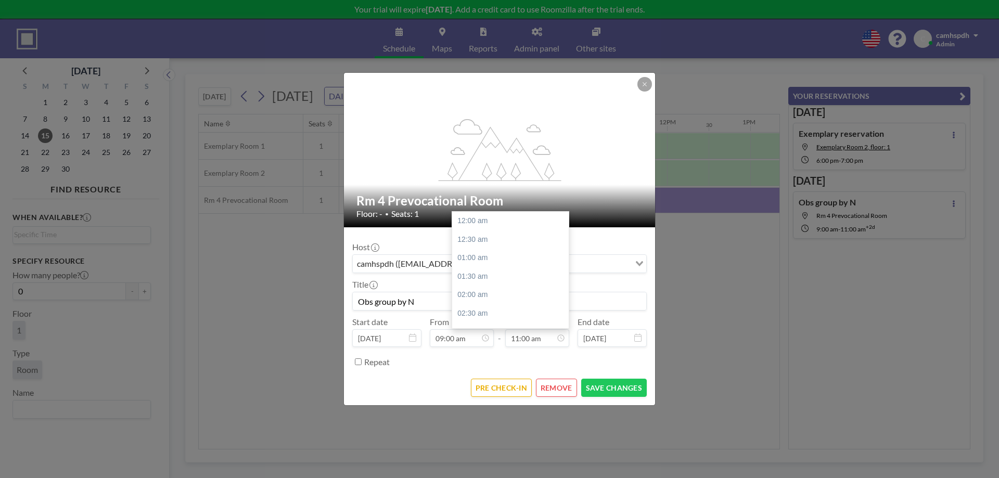
scroll to position [408, 0]
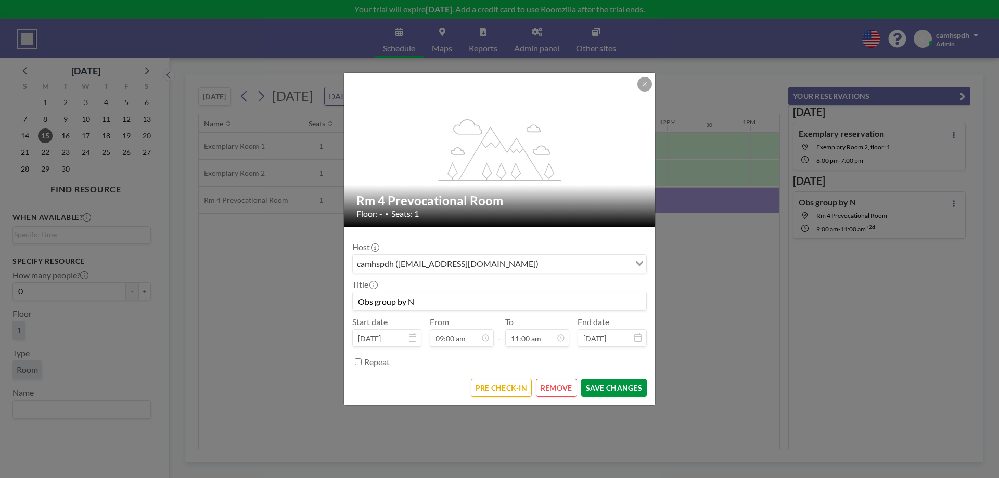
click at [608, 385] on button "SAVE CHANGES" at bounding box center [614, 388] width 66 height 18
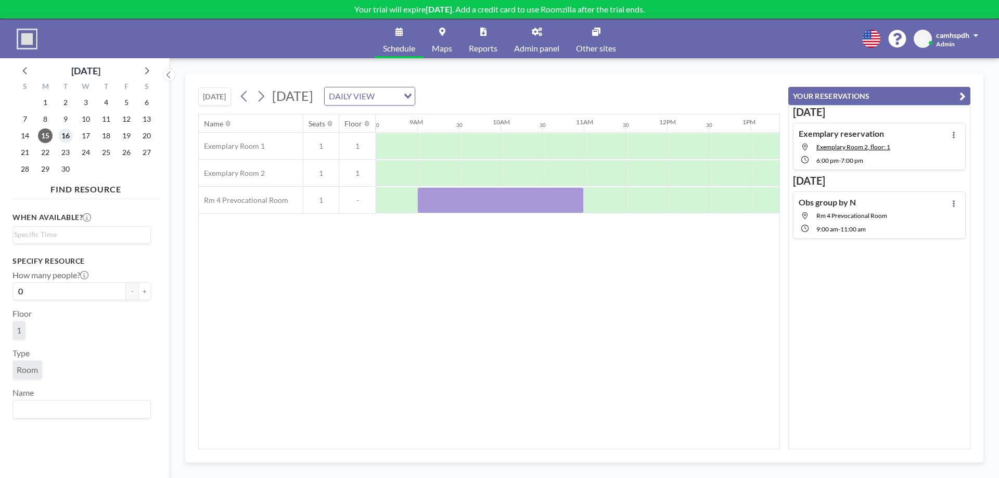
click at [60, 136] on span "16" at bounding box center [65, 136] width 15 height 15
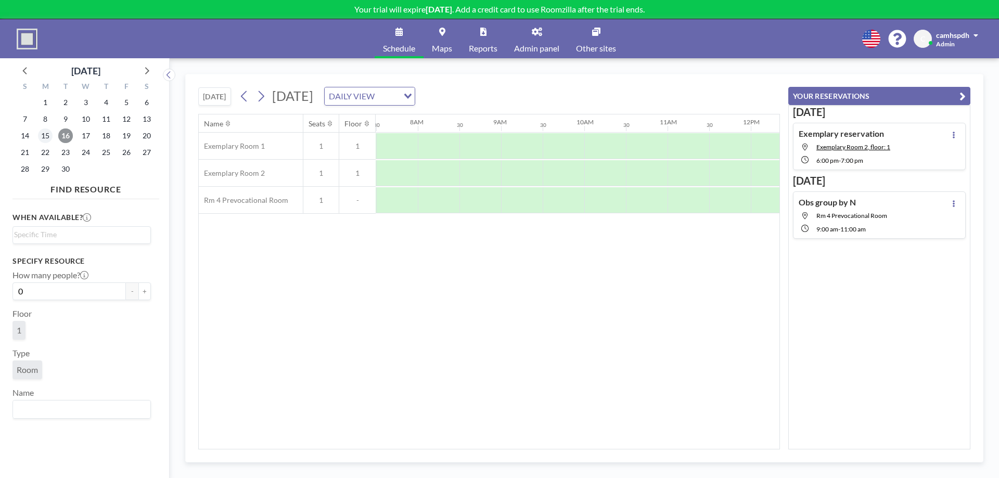
scroll to position [0, 625]
click at [508, 204] on div at bounding box center [522, 200] width 42 height 26
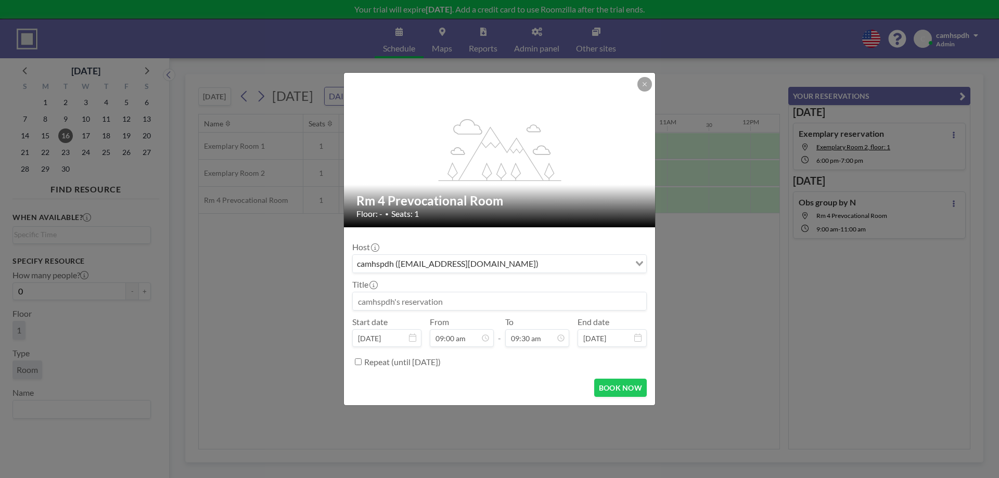
click at [420, 302] on input at bounding box center [500, 302] width 294 height 18
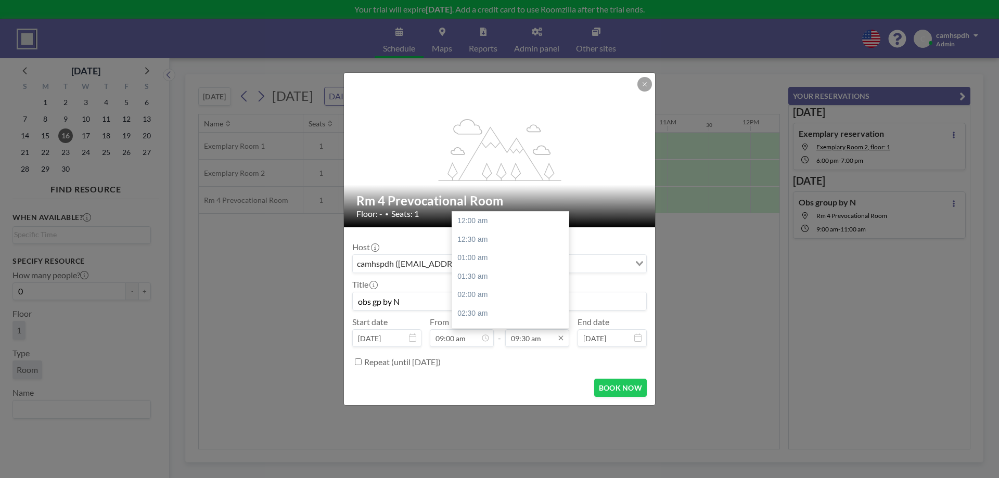
scroll to position [352, 0]
type input "obs gp by N"
click at [477, 273] on div "11:00 am" at bounding box center [510, 277] width 117 height 19
type input "11:00 am"
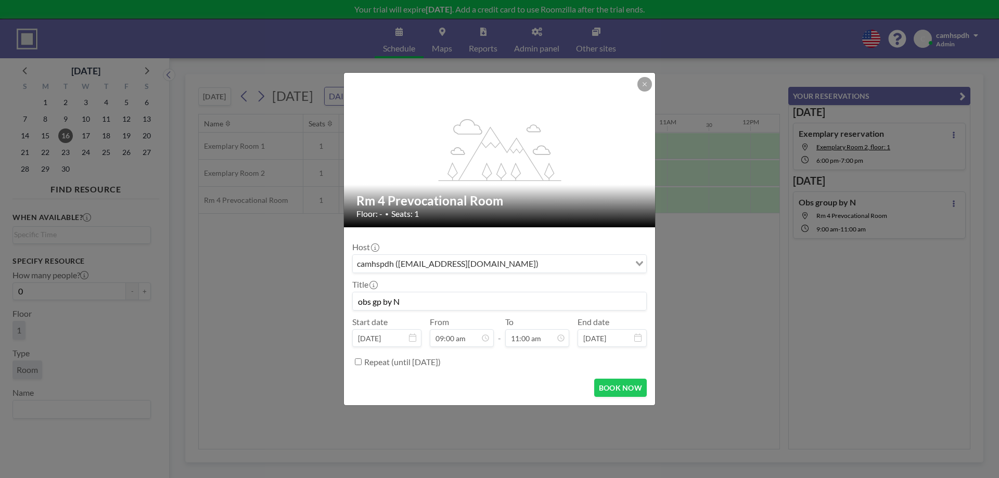
drag, startPoint x: 407, startPoint y: 295, endPoint x: 339, endPoint y: 301, distance: 68.5
click at [353, 299] on input "obs gp by N" at bounding box center [500, 302] width 294 height 18
click at [625, 391] on button "BOOK NOW" at bounding box center [620, 388] width 53 height 18
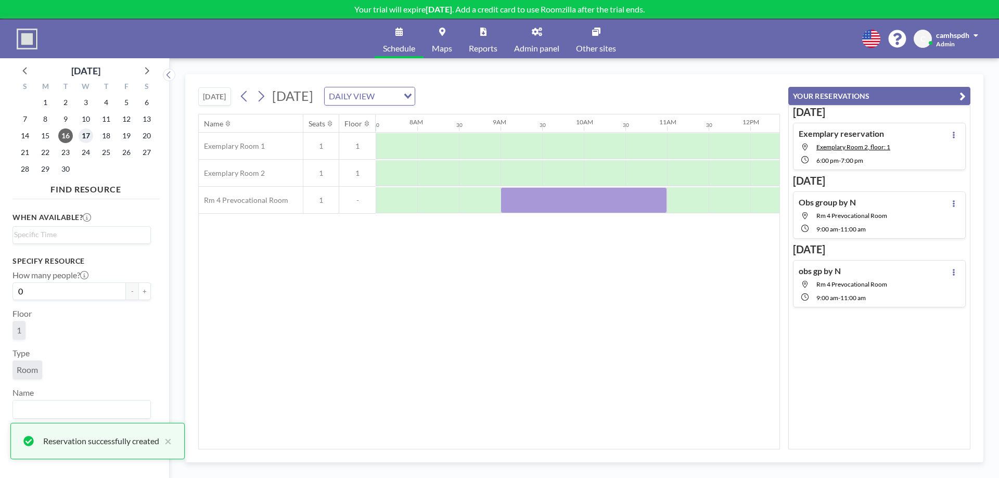
click at [82, 137] on span "17" at bounding box center [86, 136] width 15 height 15
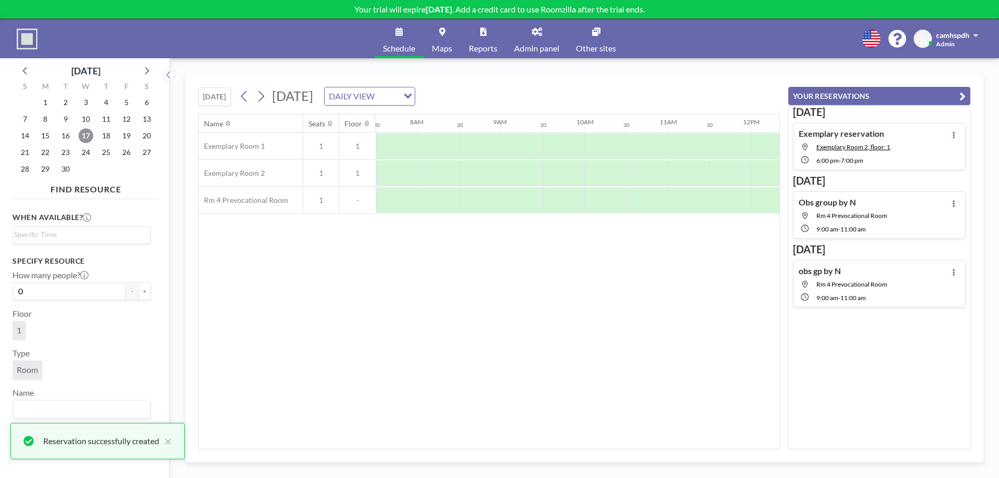
scroll to position [0, 625]
click at [511, 204] on div at bounding box center [522, 200] width 42 height 26
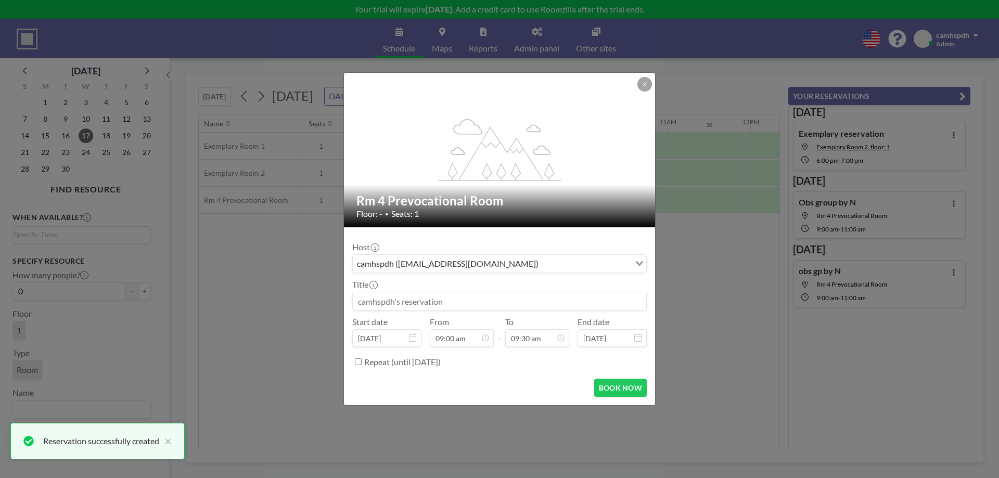
click at [382, 299] on input at bounding box center [500, 302] width 294 height 18
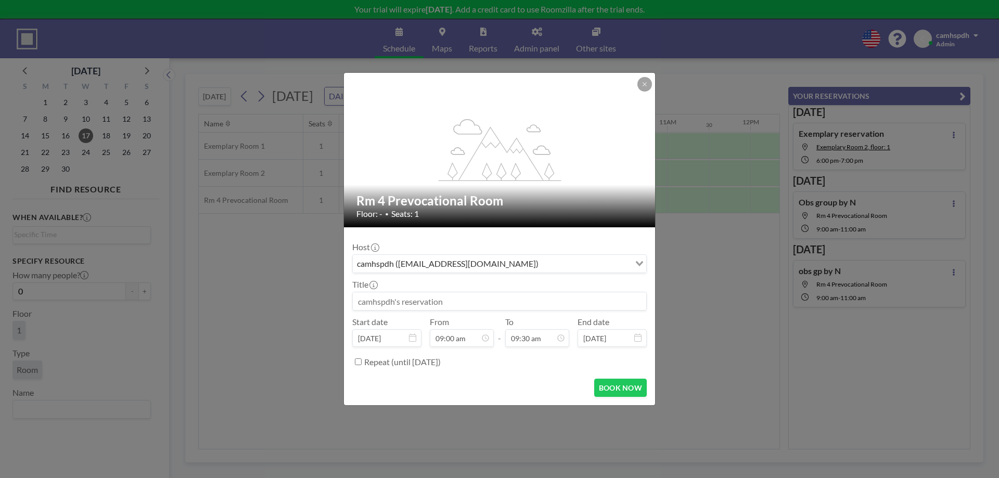
paste input "obs gp by N"
type input "obs gp by N"
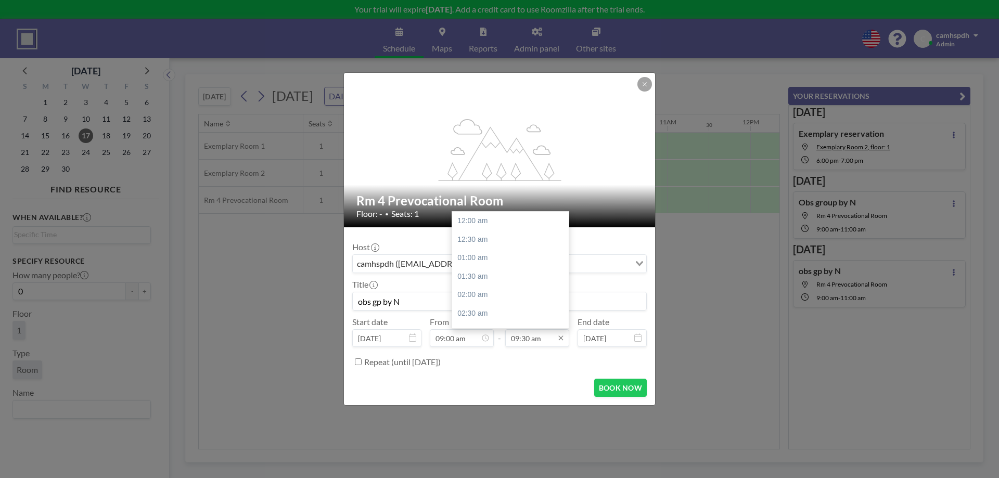
click at [542, 344] on input "09:30 am" at bounding box center [537, 338] width 64 height 18
click at [478, 277] on div "11:00 am" at bounding box center [510, 277] width 117 height 19
type input "11:00 am"
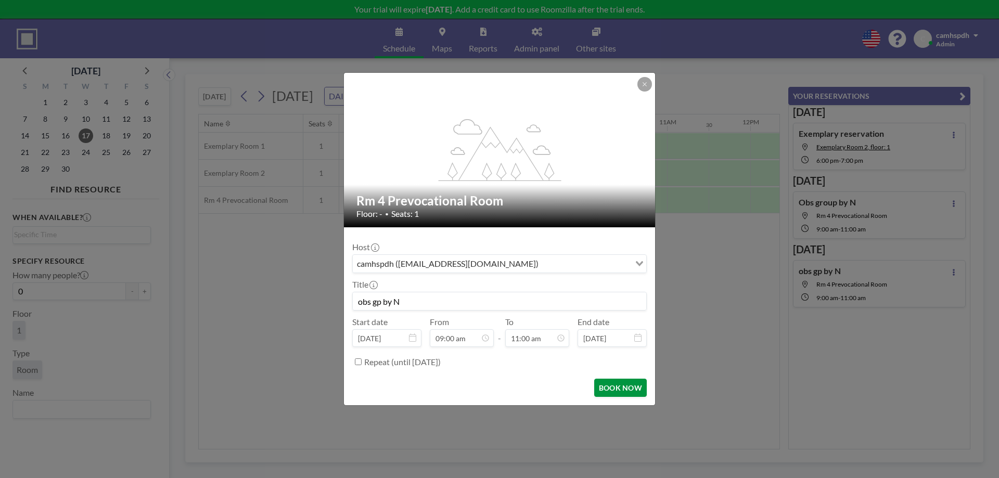
click at [613, 385] on button "BOOK NOW" at bounding box center [620, 388] width 53 height 18
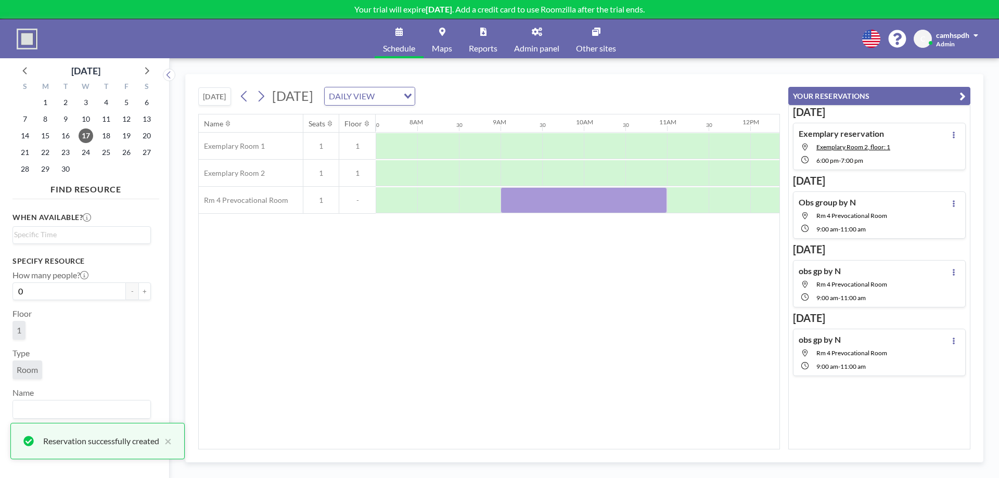
click at [427, 304] on div "Name Seats Floor 12AM 30 1AM 30 2AM 30 3AM 30 4AM 30 5AM 30 6AM 30 7AM 30 8AM 3…" at bounding box center [489, 282] width 581 height 335
click at [48, 136] on span "15" at bounding box center [45, 136] width 15 height 15
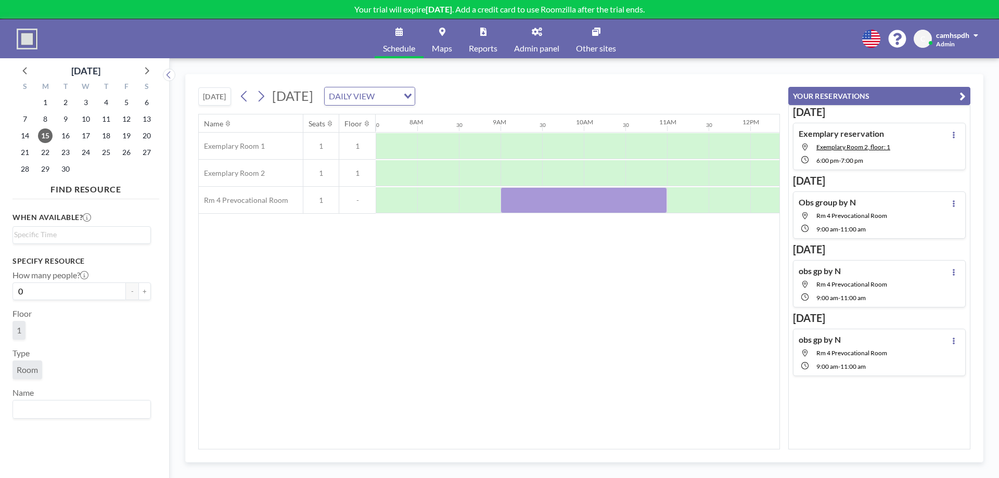
click at [539, 42] on link "Admin panel" at bounding box center [537, 38] width 62 height 39
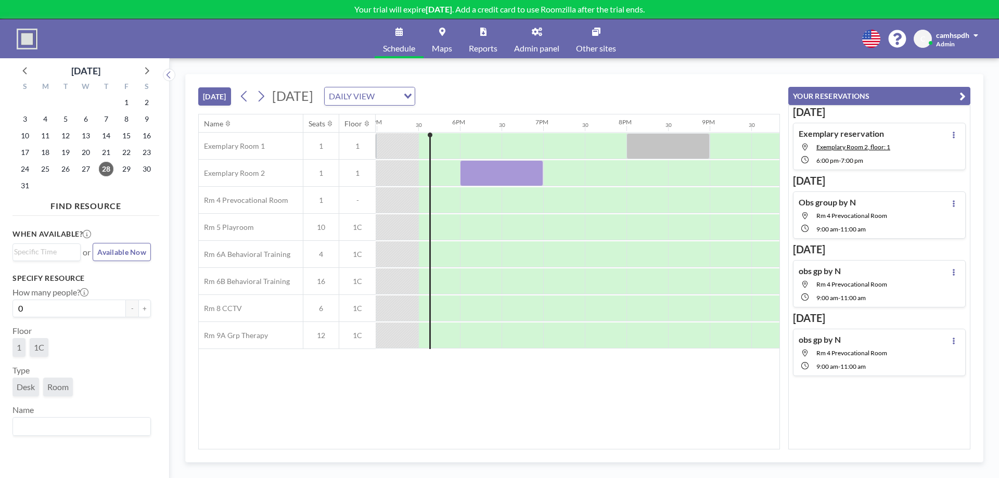
scroll to position [0, 1416]
click at [144, 75] on icon at bounding box center [146, 71] width 14 height 14
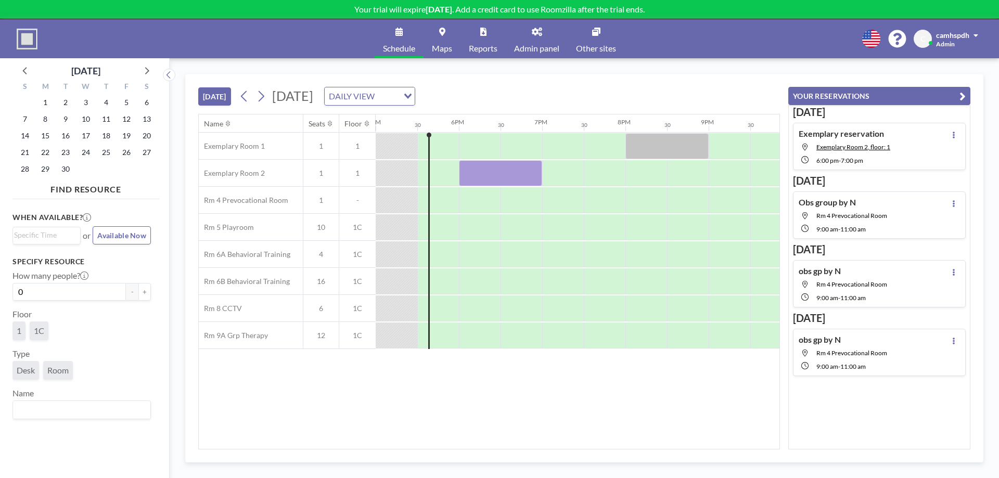
click at [534, 38] on link "Admin panel" at bounding box center [537, 38] width 62 height 39
